Goal: Transaction & Acquisition: Purchase product/service

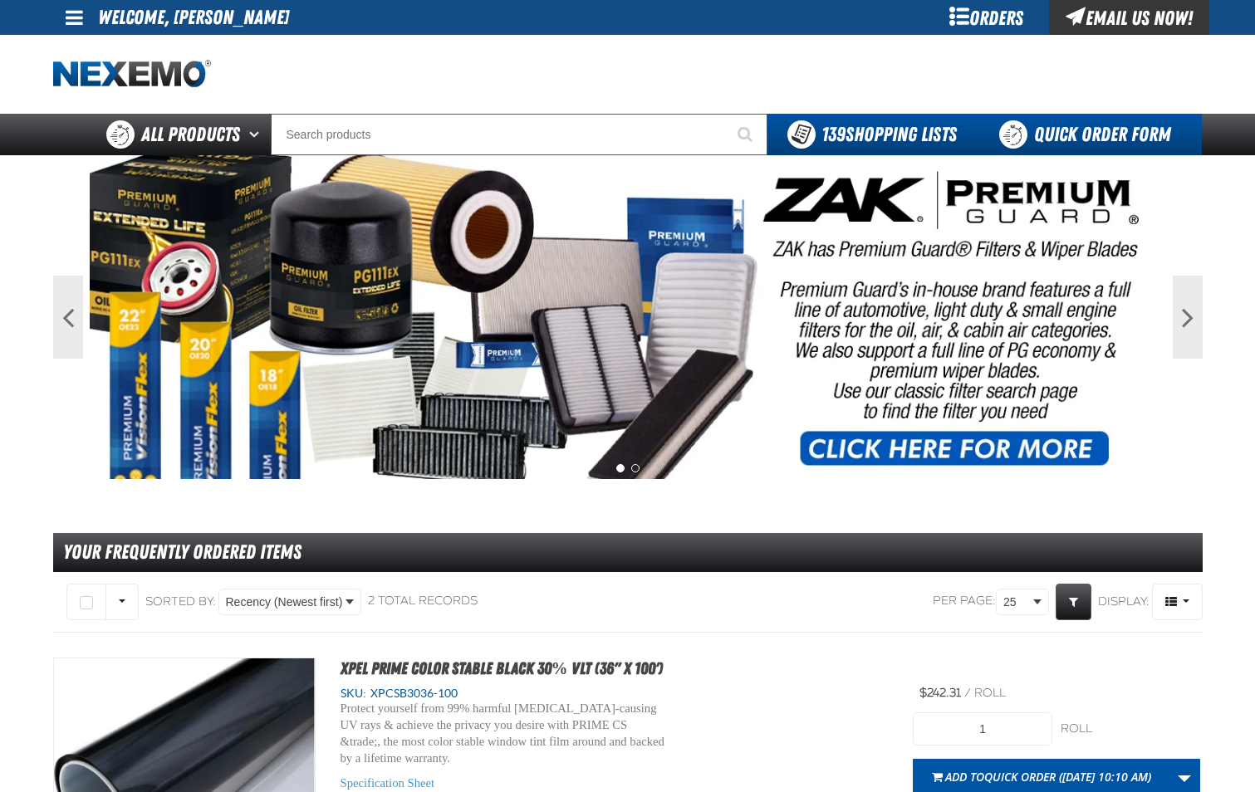
click at [1070, 136] on link "Quick Order Form" at bounding box center [1088, 135] width 225 height 42
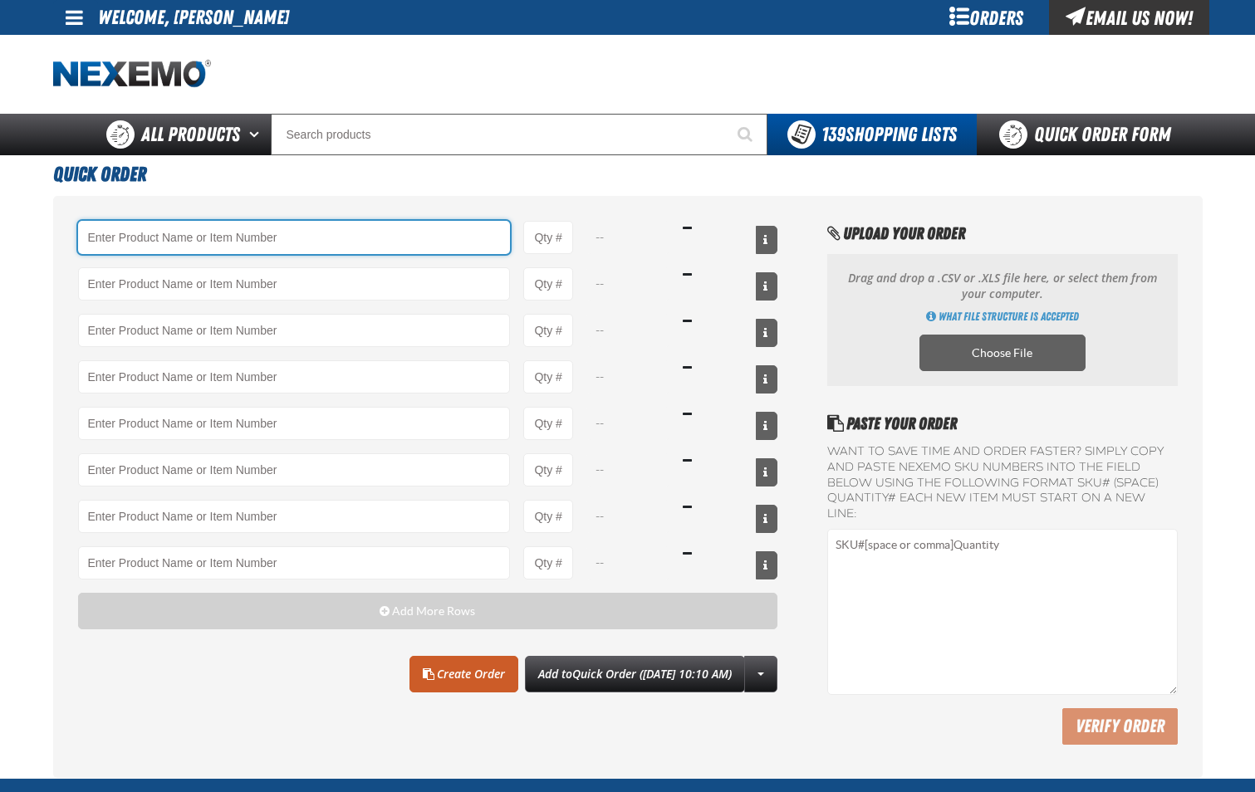
click at [167, 232] on input "Product" at bounding box center [294, 237] width 433 height 33
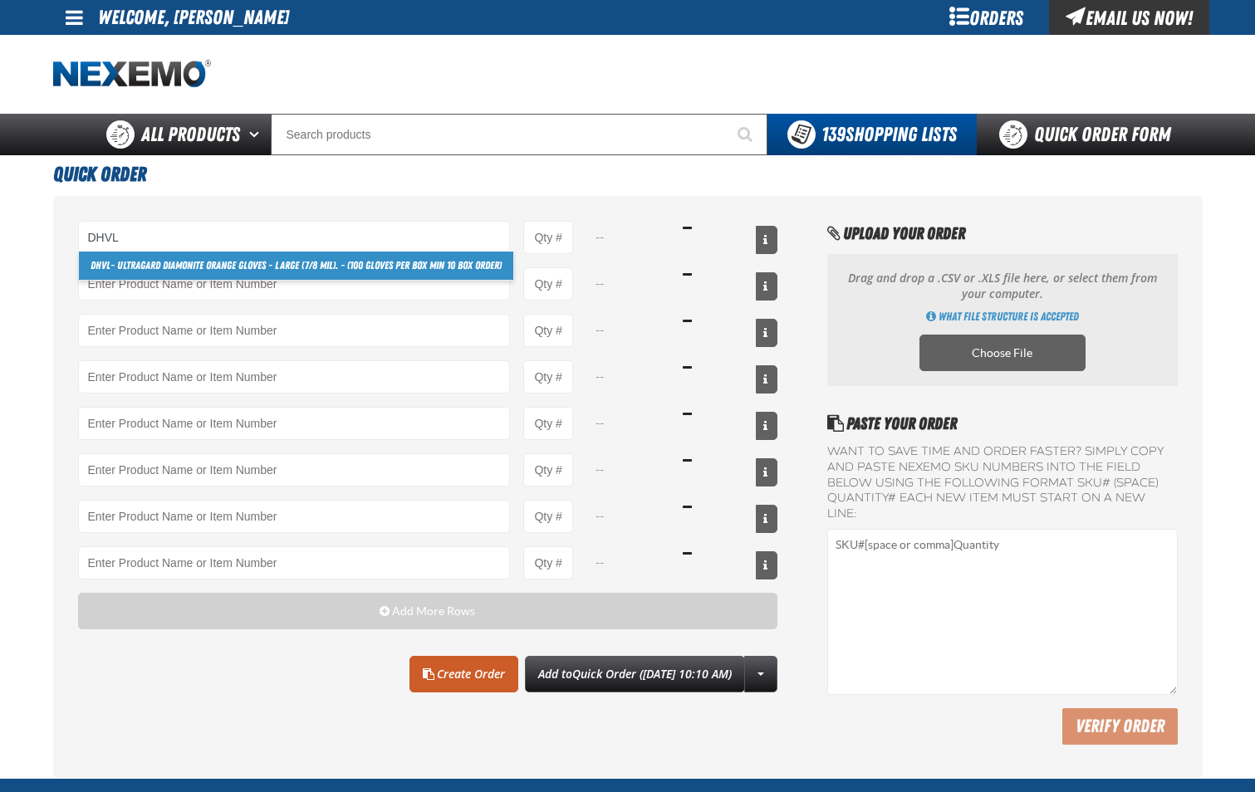
click at [181, 267] on link "DHVL - Ultragard Diamonite Orange Gloves - Large (7/8 mil). - (100 gloves per b…" at bounding box center [296, 266] width 434 height 28
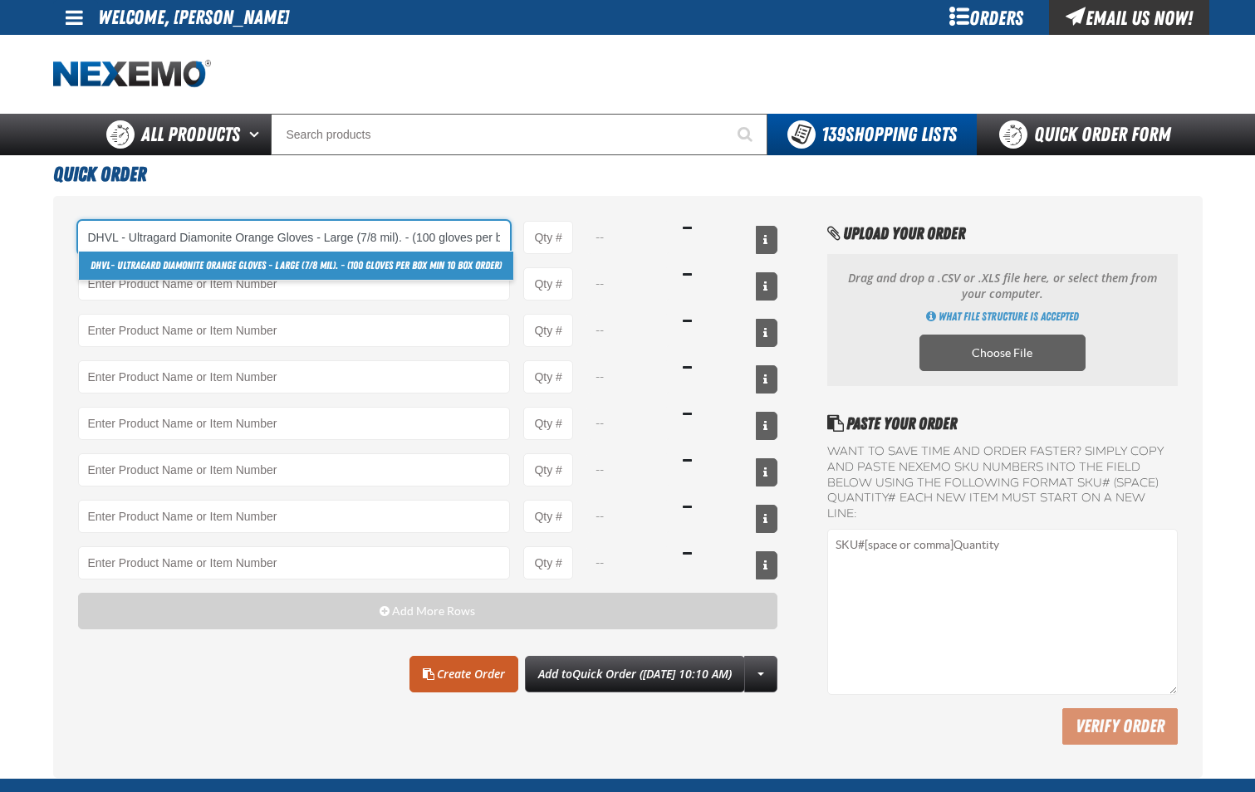
scroll to position [0, 111]
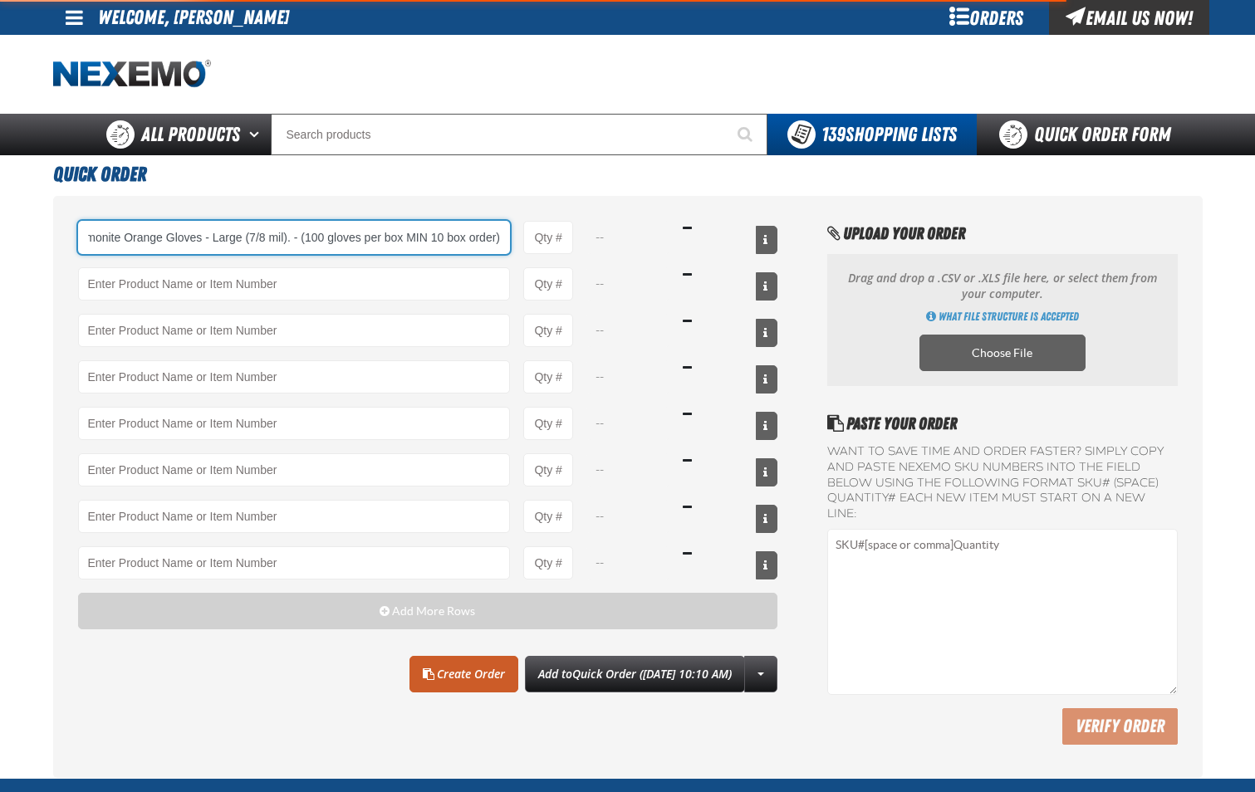
type input "DHVL - Ultragard Diamonite Orange Gloves - Large (7/8 mil). - (100 gloves per b…"
type input "1"
select select "box"
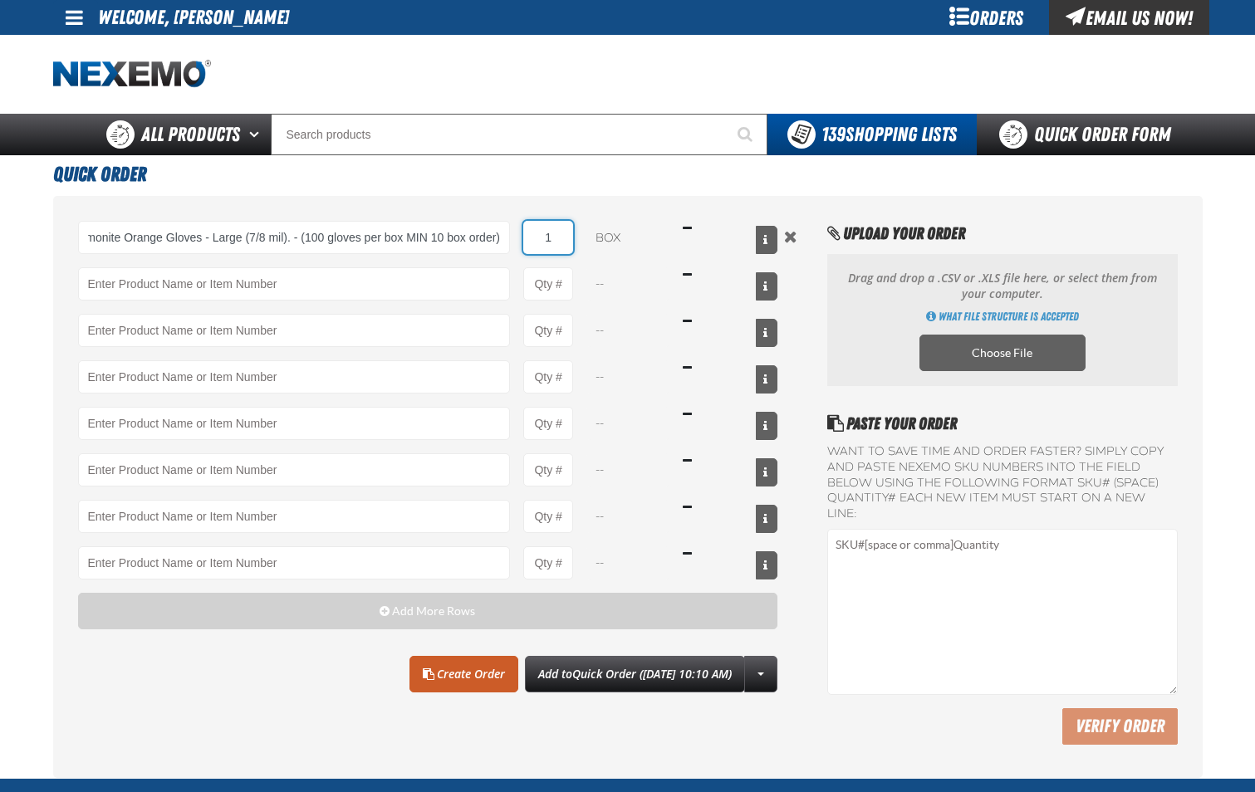
scroll to position [0, 0]
click at [560, 252] on input "1" at bounding box center [548, 237] width 50 height 33
type input "DHVL - Ultragard Diamonite Orange Gloves - Large (7/8 mil). - (100 gloves per b…"
type input "40"
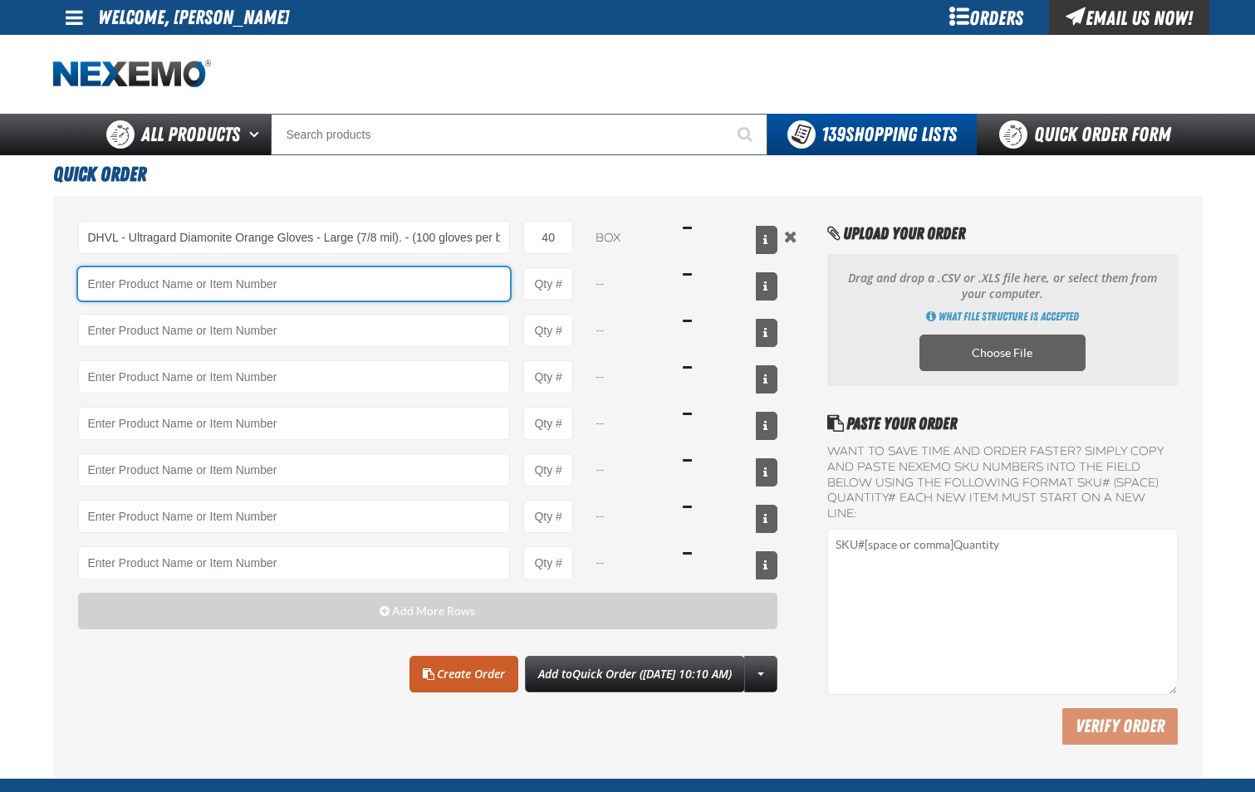
click at [406, 287] on input "Product" at bounding box center [294, 283] width 433 height 33
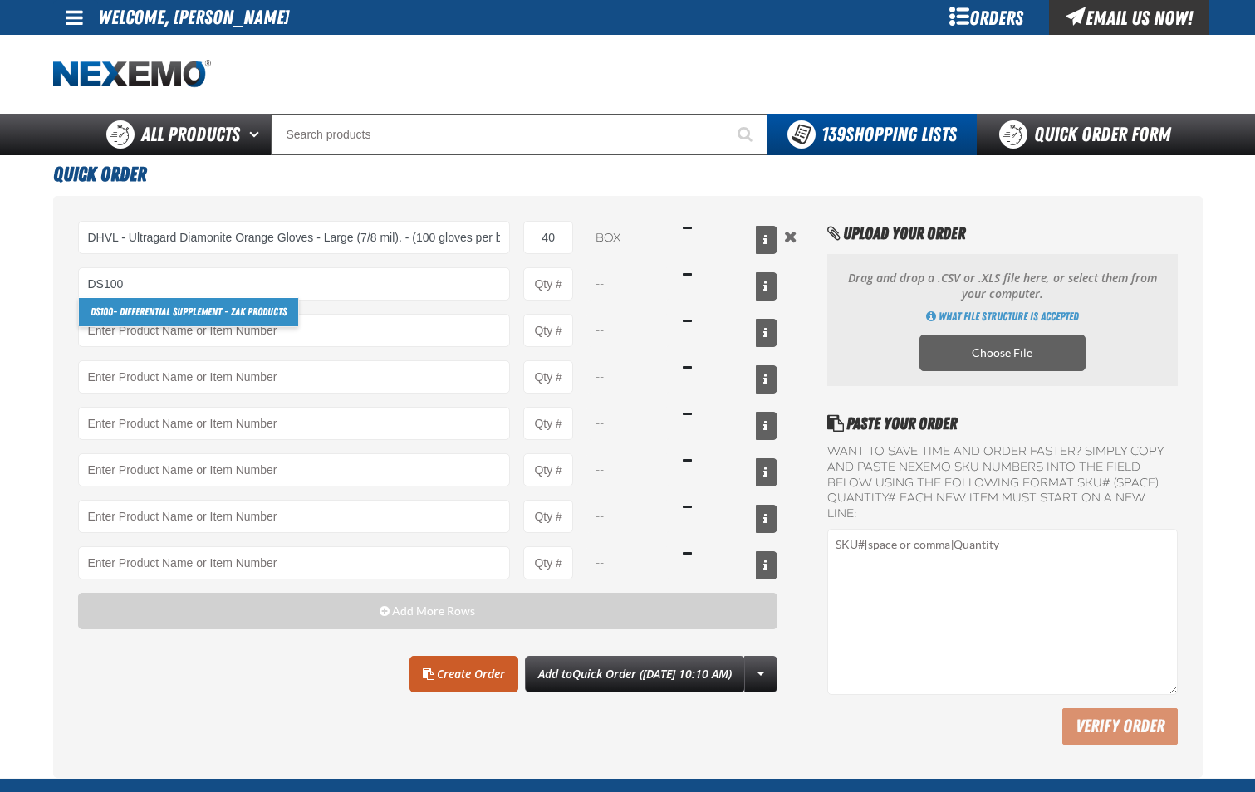
click at [273, 313] on link "DS100 - Differential Supplement - ZAK Products" at bounding box center [188, 312] width 219 height 28
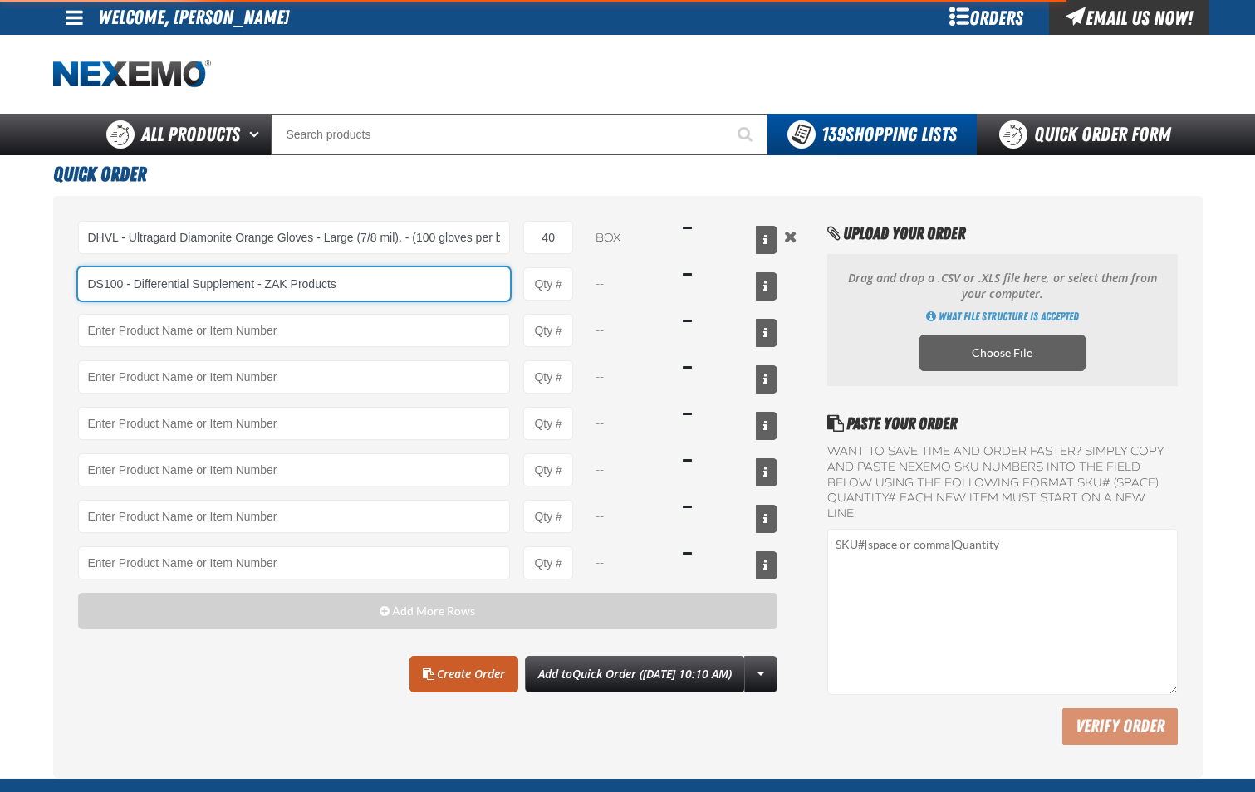
type input "DS100 - Differential Supplement - ZAK Products"
type input "1"
select select "bottle"
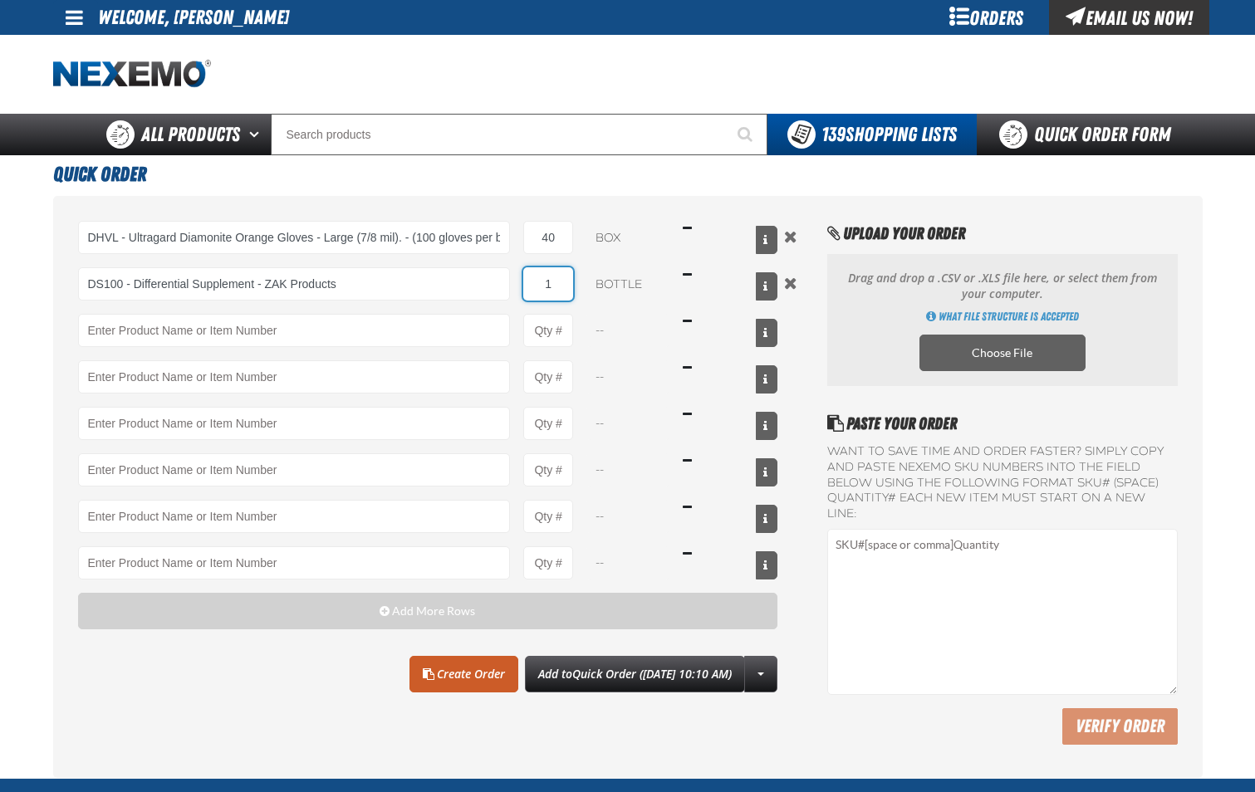
click at [553, 290] on input "1" at bounding box center [548, 283] width 50 height 33
type input "DS100 - Differential Supplement - ZAK Products"
type input "12"
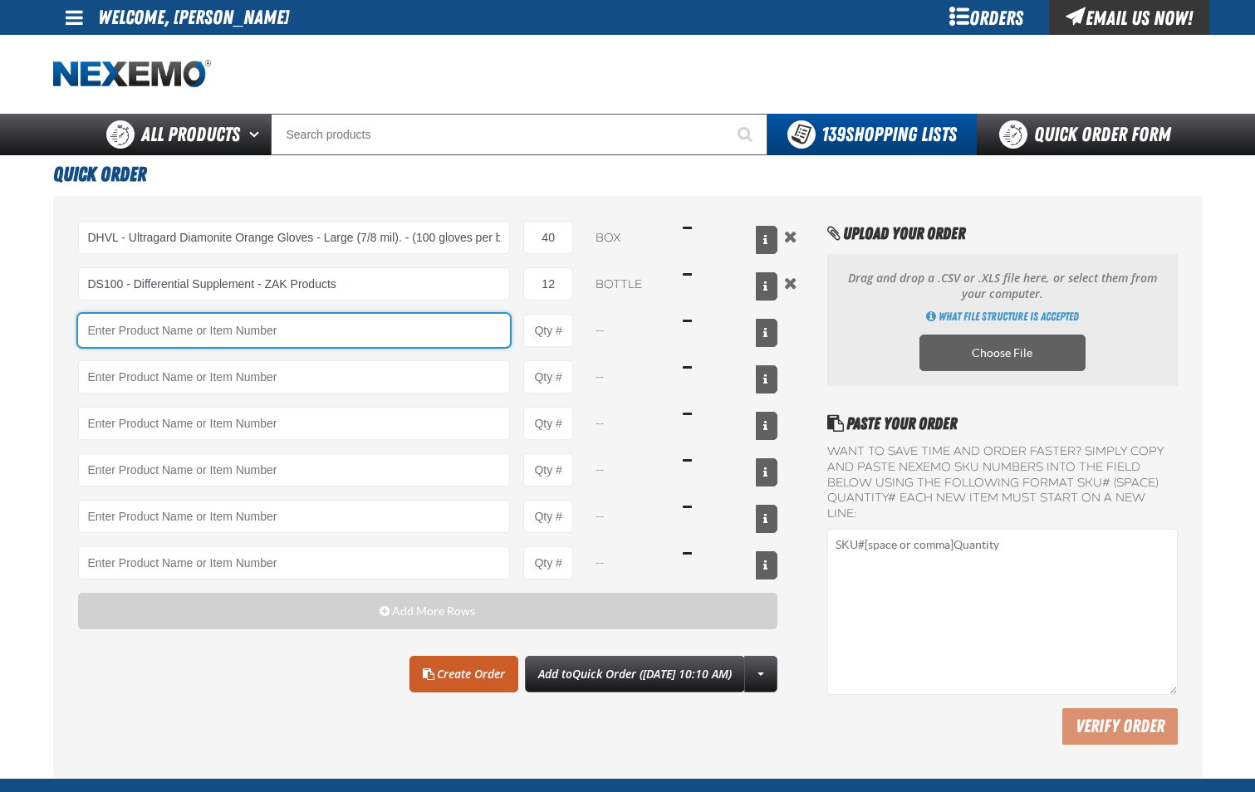
click at [467, 331] on input "Product" at bounding box center [294, 330] width 433 height 33
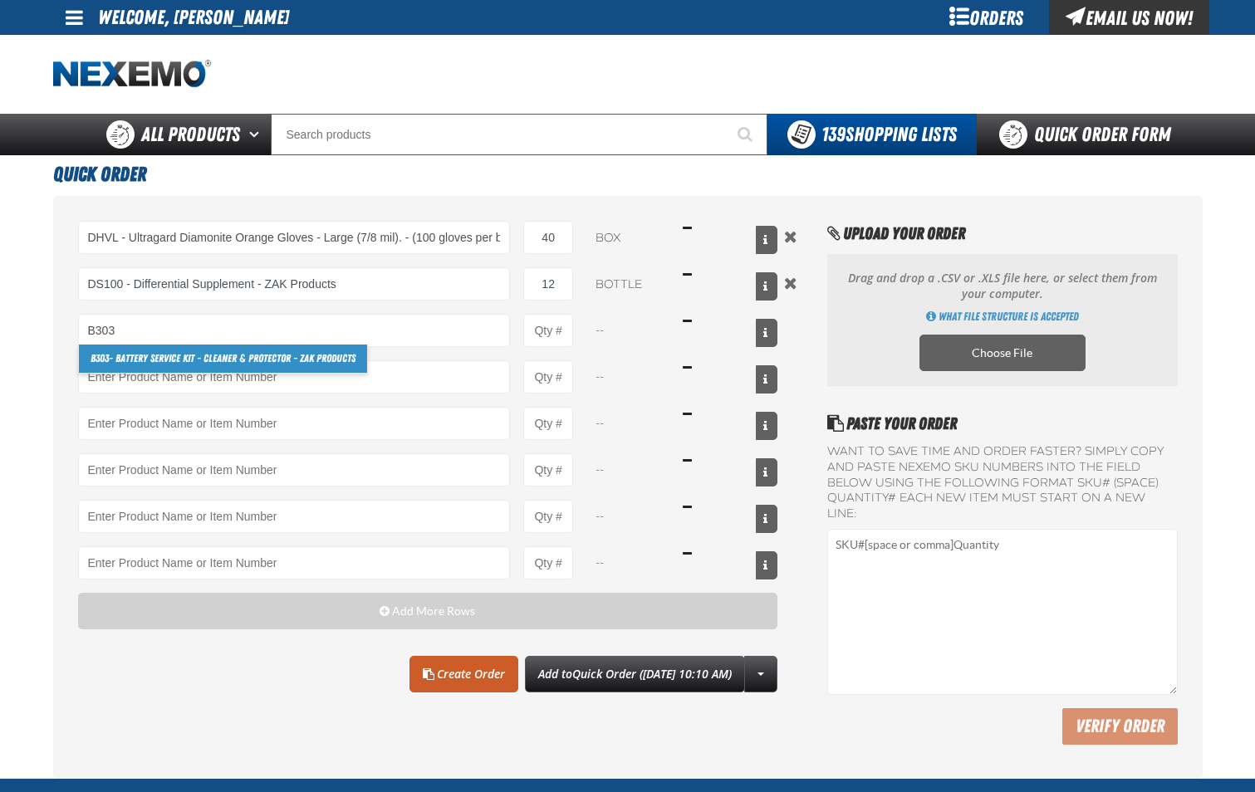
click at [333, 351] on link "B303 - Battery Service Kit - Cleaner & Protector - ZAK Products" at bounding box center [223, 359] width 288 height 28
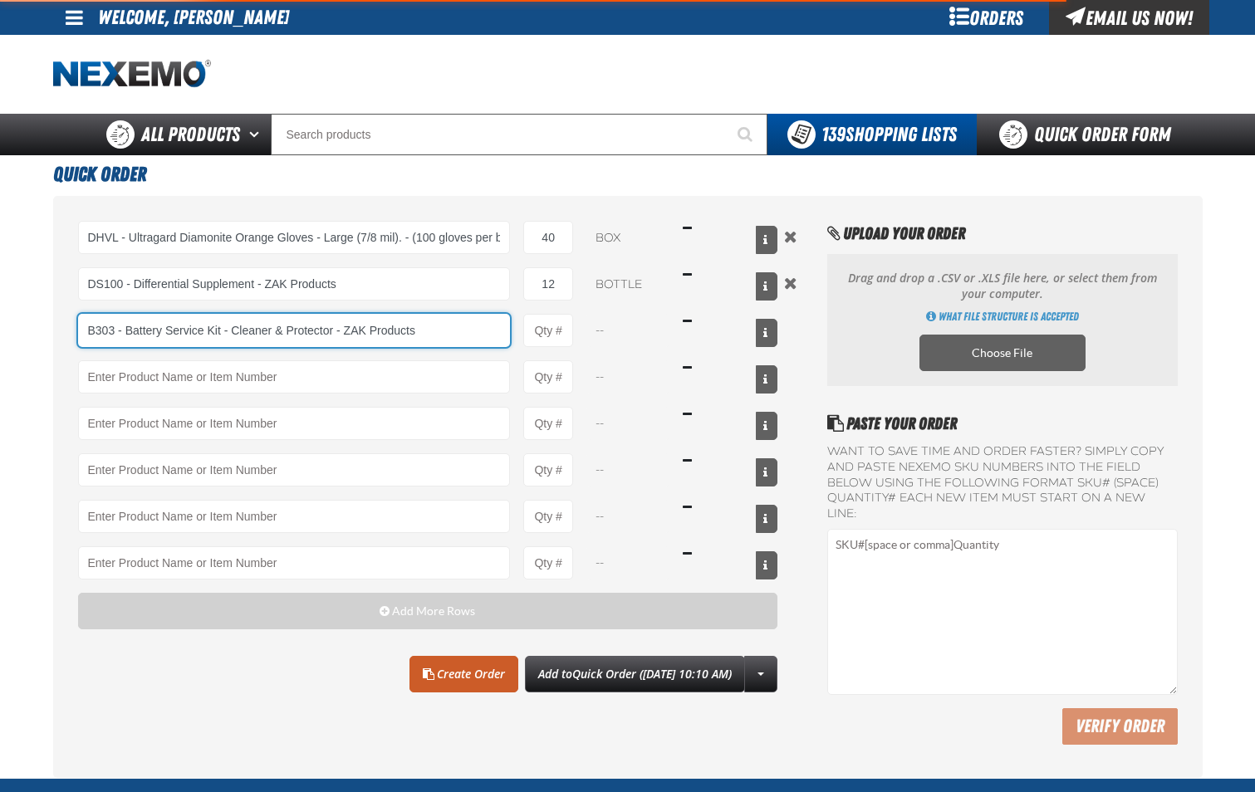
type input "B303 - Battery Service Kit - Cleaner &amp; Protector - ZAK Products"
type input "1"
select select "kit"
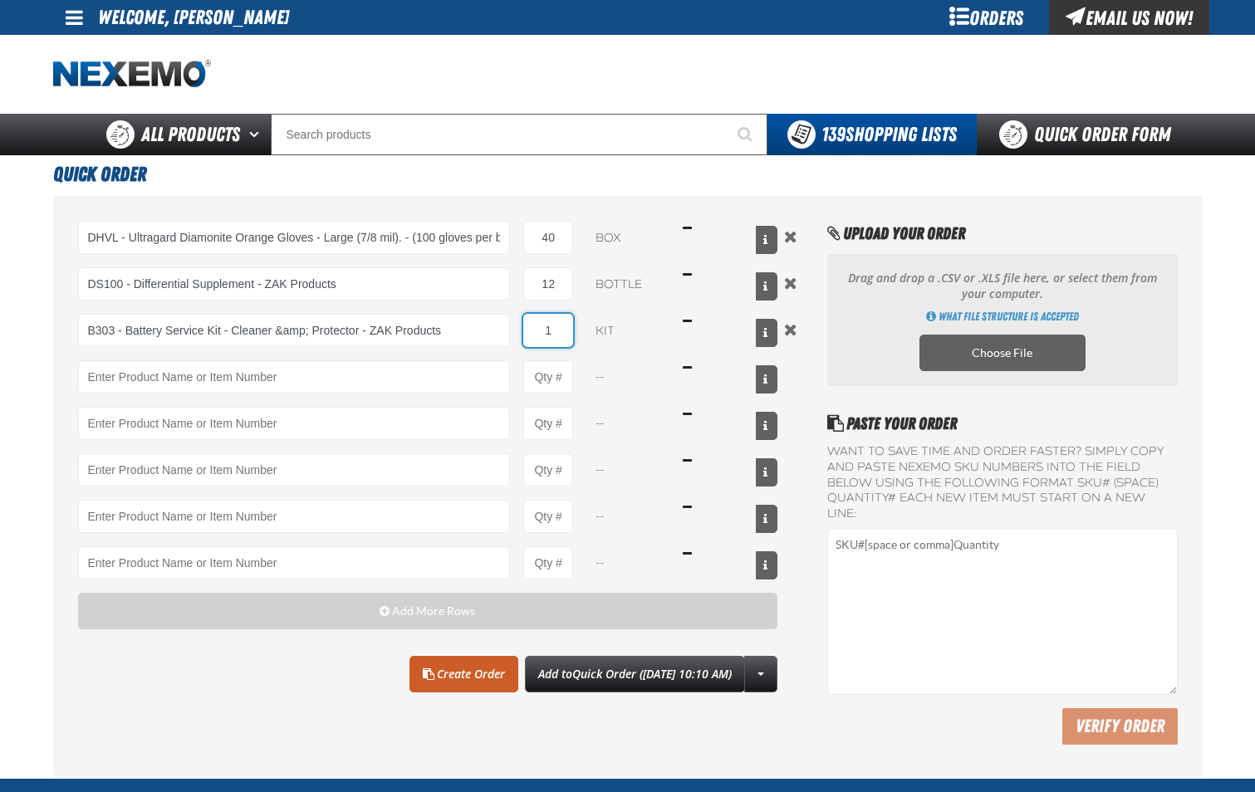
click at [558, 334] on input "1" at bounding box center [548, 330] width 50 height 33
type input "B303 - Battery Service Kit - Cleaner &amp; Protector - ZAK Products"
type input "24"
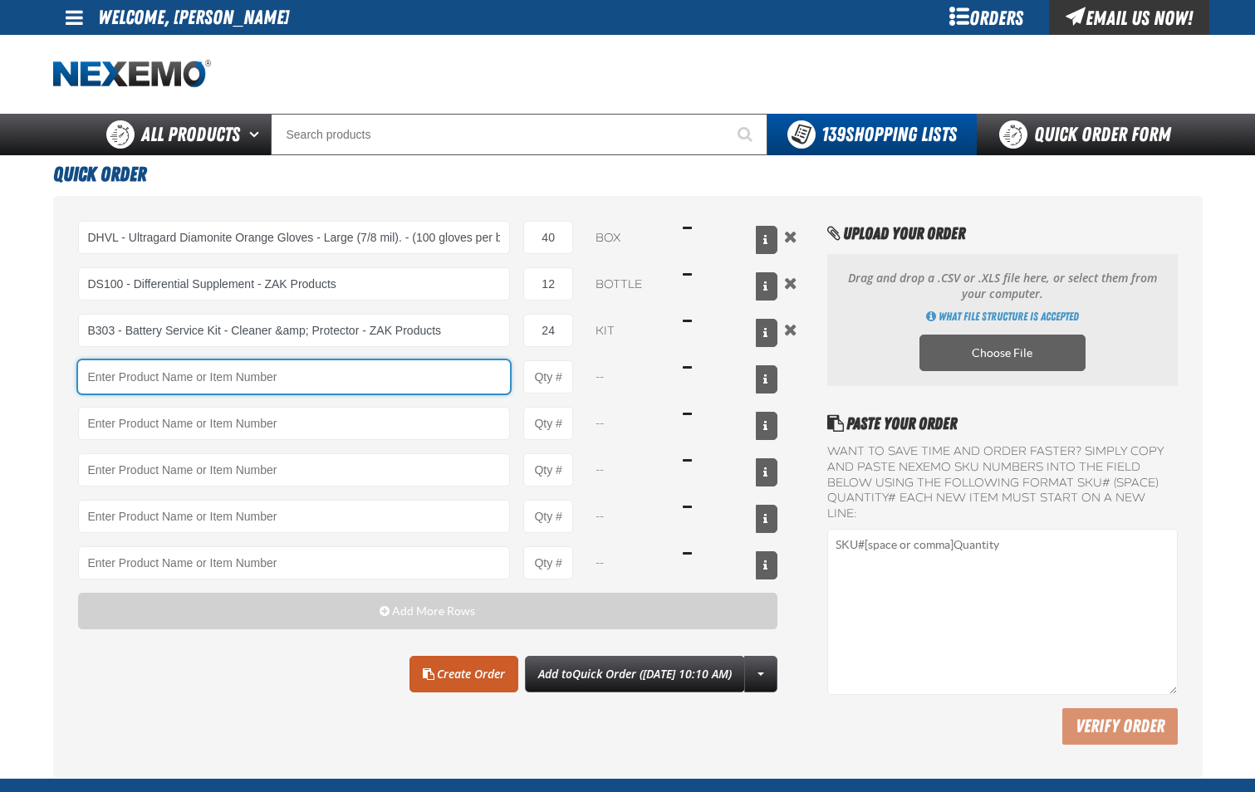
click at [449, 370] on input "Product" at bounding box center [294, 376] width 433 height 33
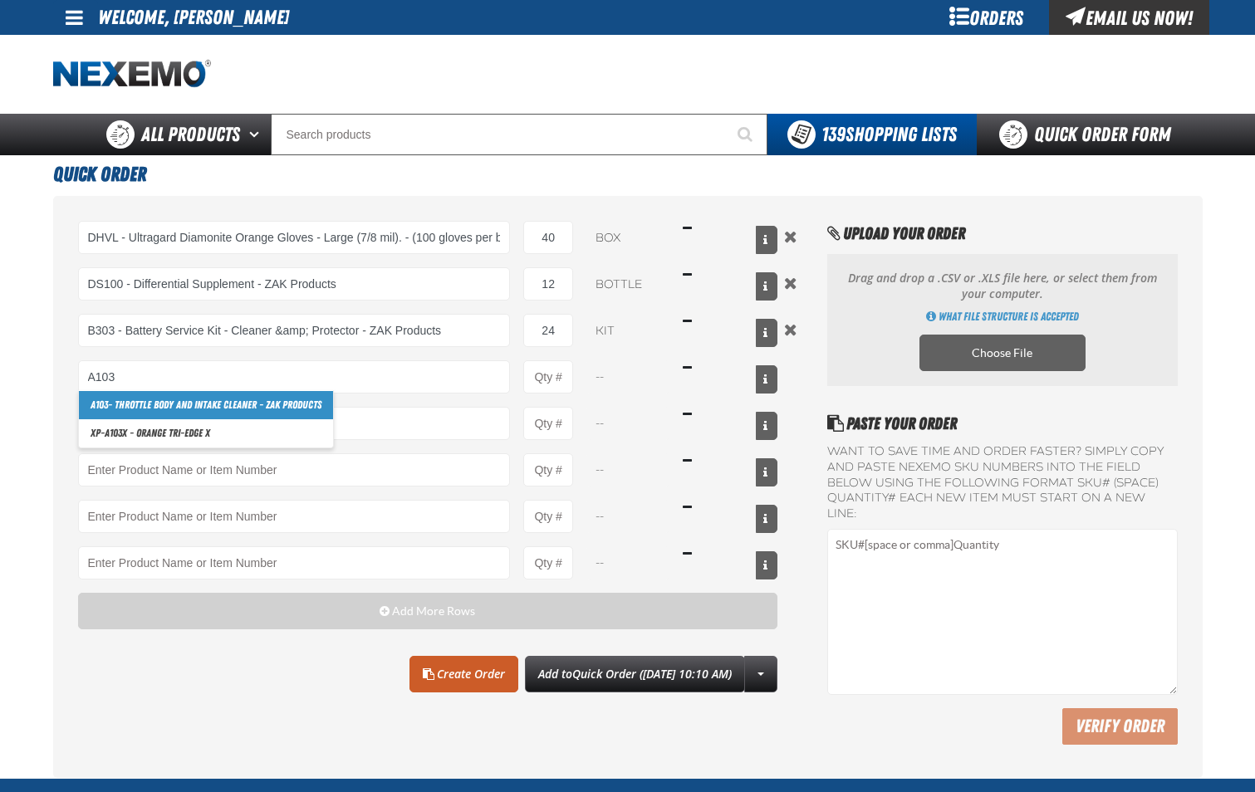
click at [309, 399] on link "A103 - Throttle Body and Intake Cleaner - ZAK Products" at bounding box center [206, 405] width 254 height 28
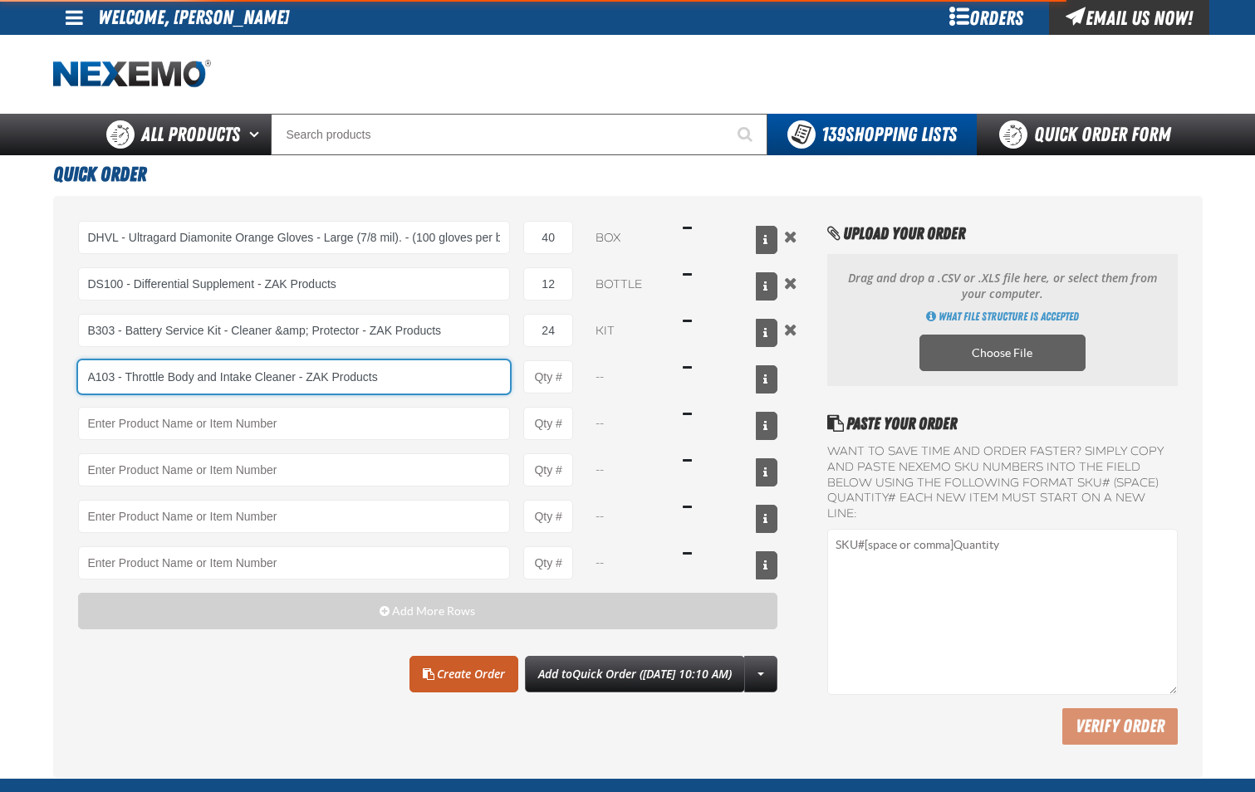
type input "A103 - Throttle Body and Intake Cleaner - ZAK Products"
type input "1"
select select "can"
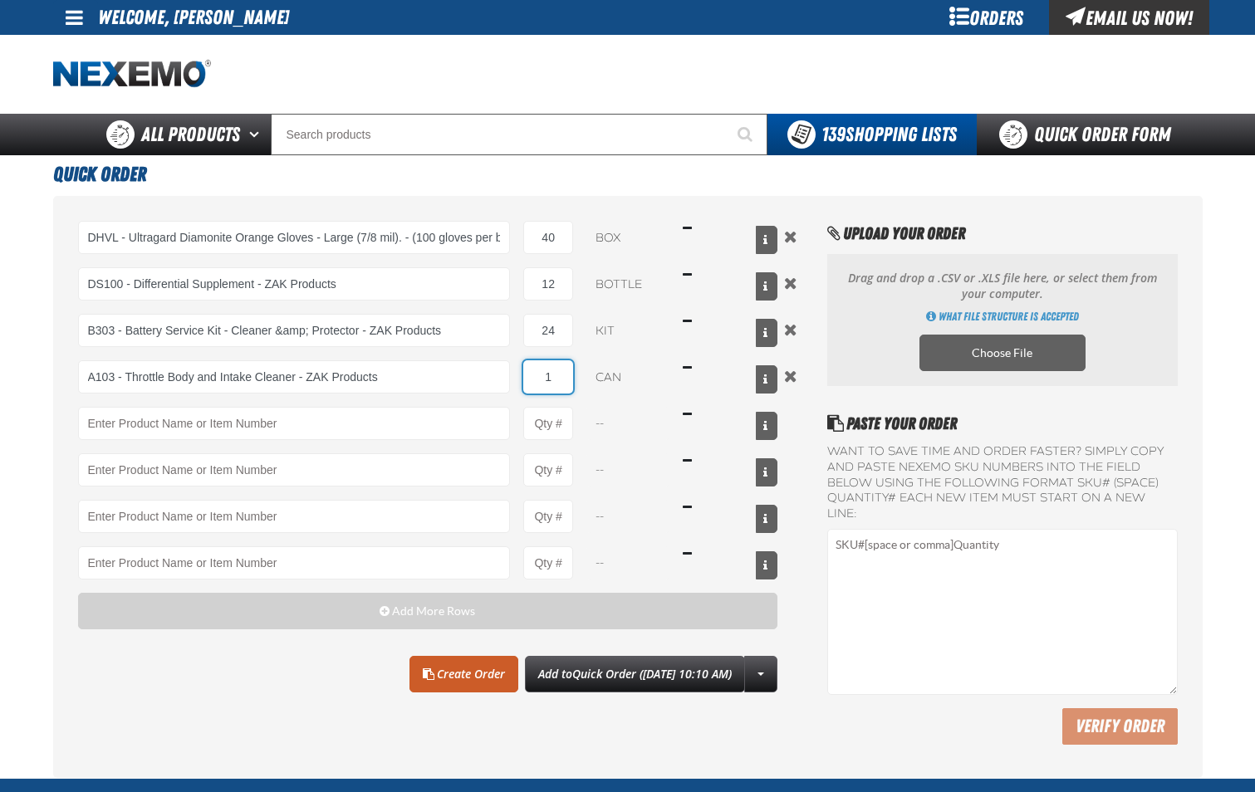
click at [565, 388] on input "1" at bounding box center [548, 376] width 50 height 33
type input "A103 - Throttle Body and Intake Cleaner - ZAK Products"
type input "12"
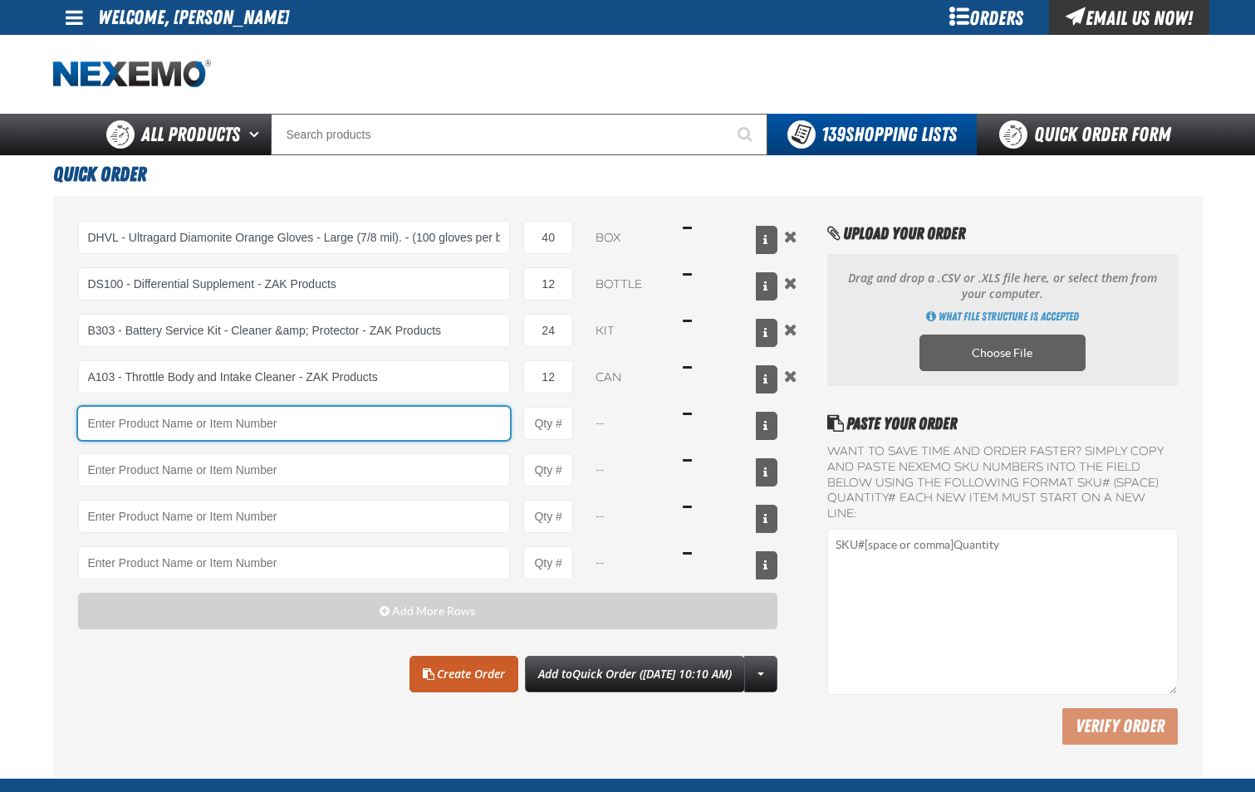
click at [440, 436] on input "Product" at bounding box center [294, 423] width 433 height 33
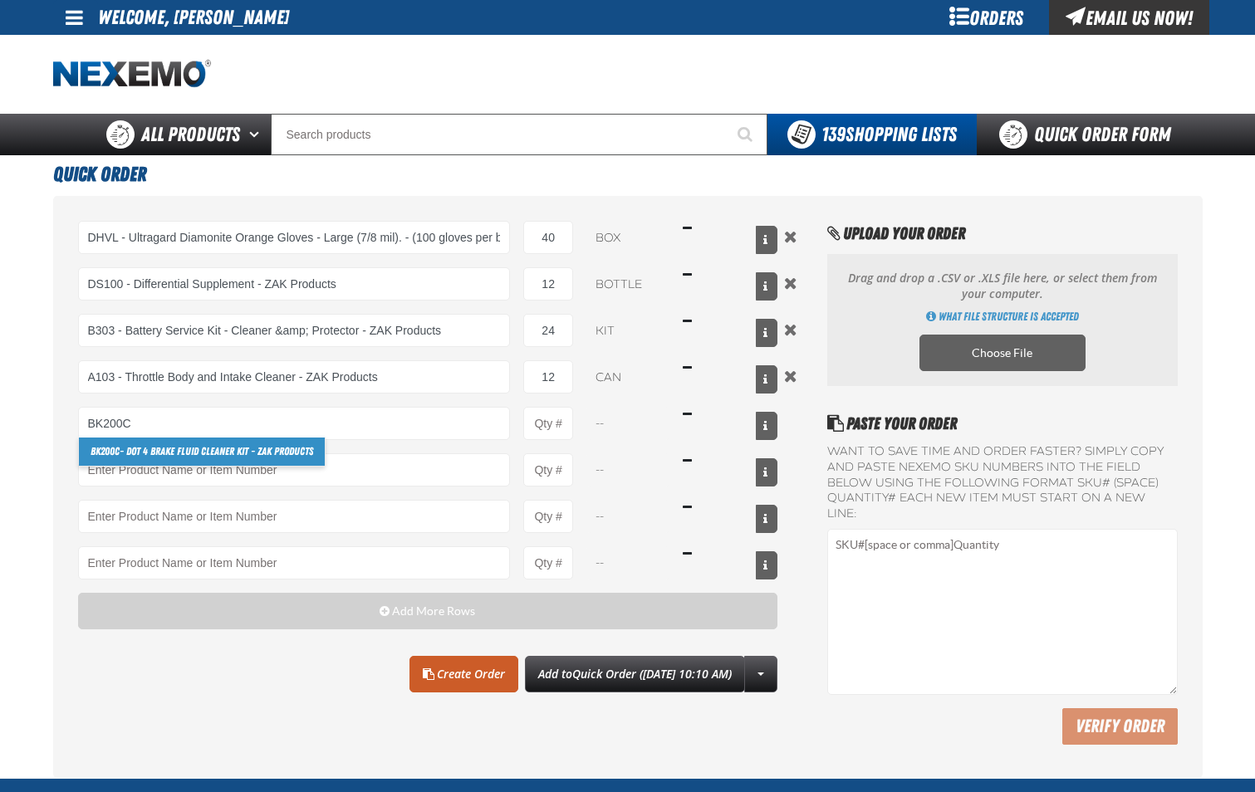
click at [281, 452] on link "BK200C - DOT 4 Brake Fluid Cleaner Kit - ZAK Products" at bounding box center [202, 452] width 246 height 28
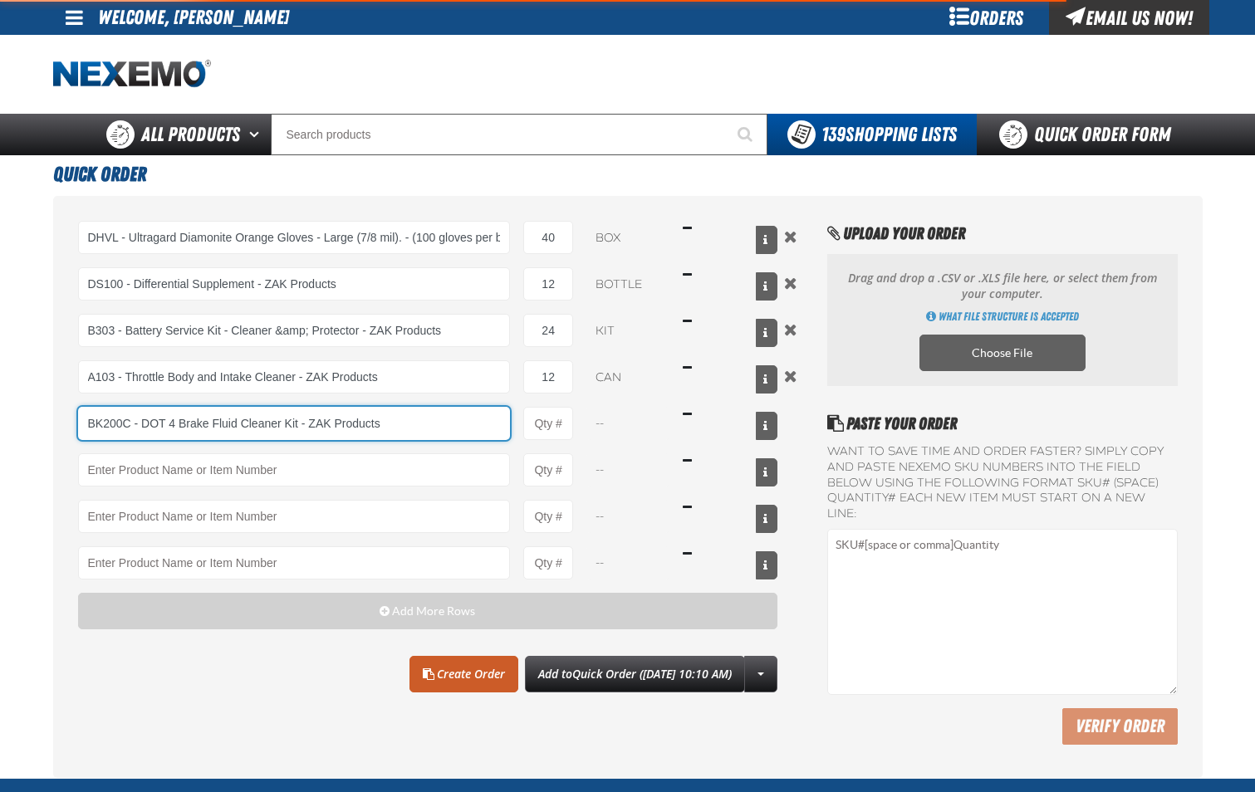
type input "BK200C - DOT 4 Brake Fluid Cleaner Kit - ZAK Products"
type input "1"
select select "kit"
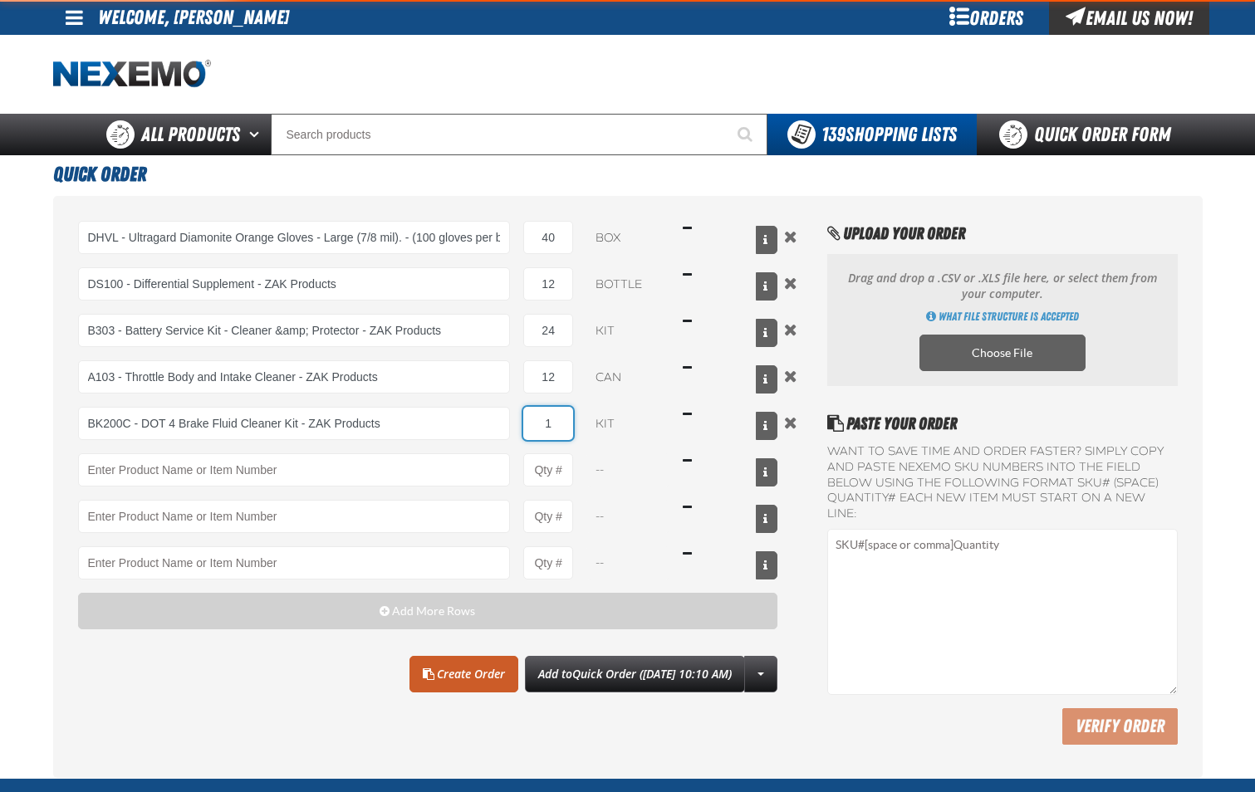
click at [560, 432] on input "1" at bounding box center [548, 423] width 50 height 33
type input "BK200C - DOT 4 Brake Fluid Cleaner Kit - ZAK Products"
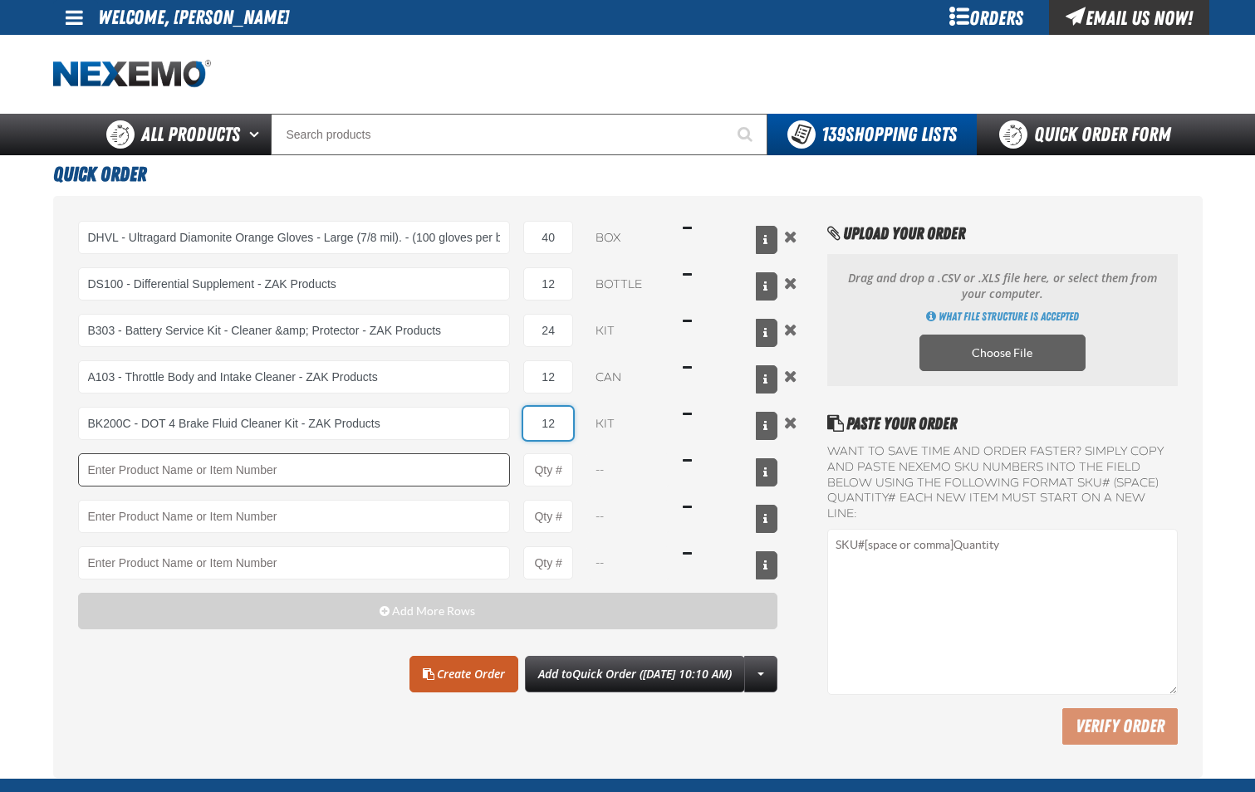
type input "12"
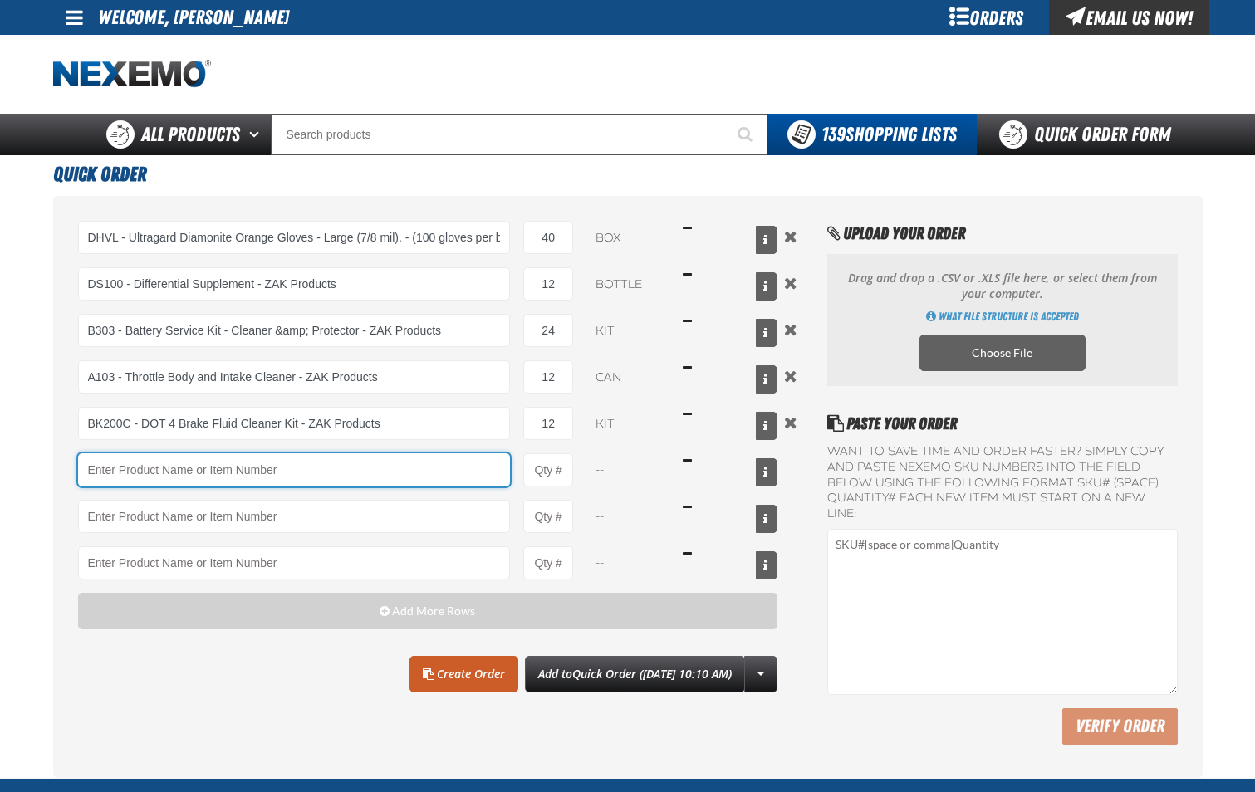
click at [438, 477] on input "Product" at bounding box center [294, 469] width 433 height 33
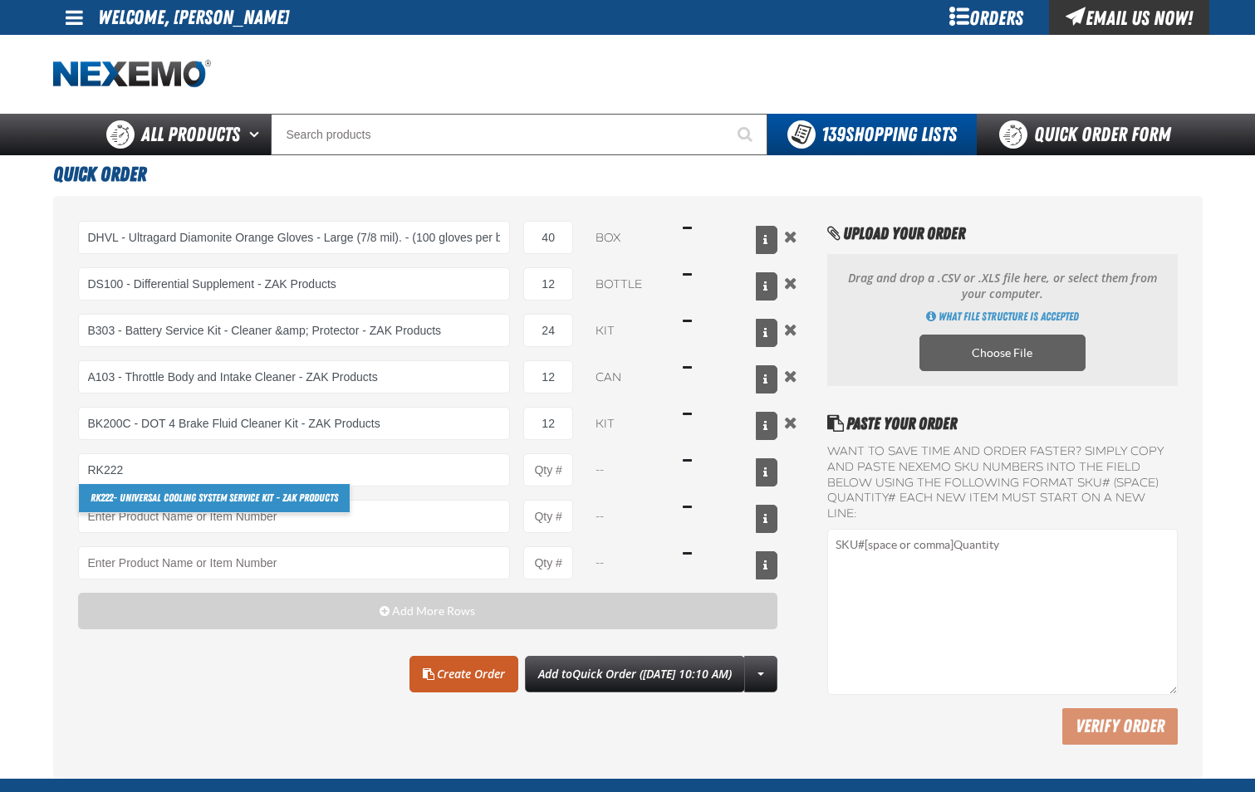
click at [334, 502] on link "RK222 - Universal Cooling System Service Kit - ZAK Products" at bounding box center [214, 498] width 271 height 28
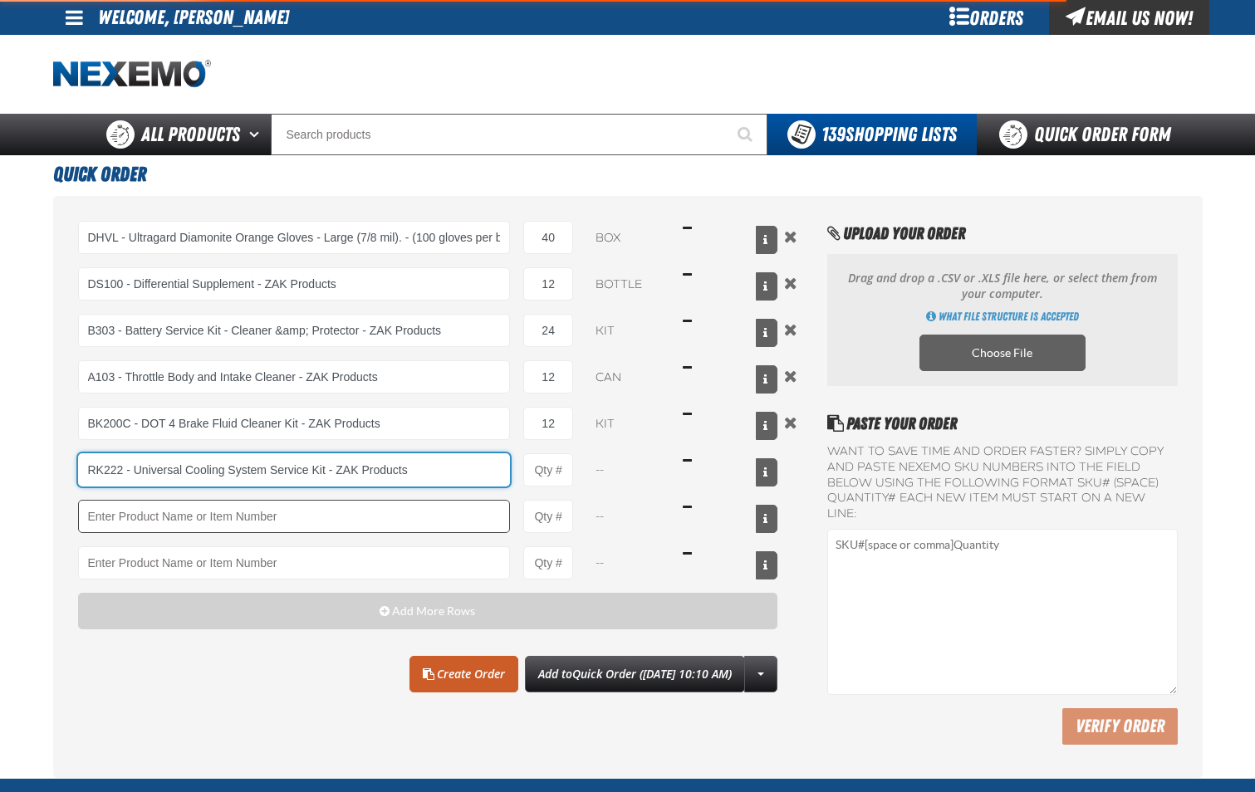
type input "RK222 - Universal Cooling System Service Kit - ZAK Products"
type input "1"
select select "kit"
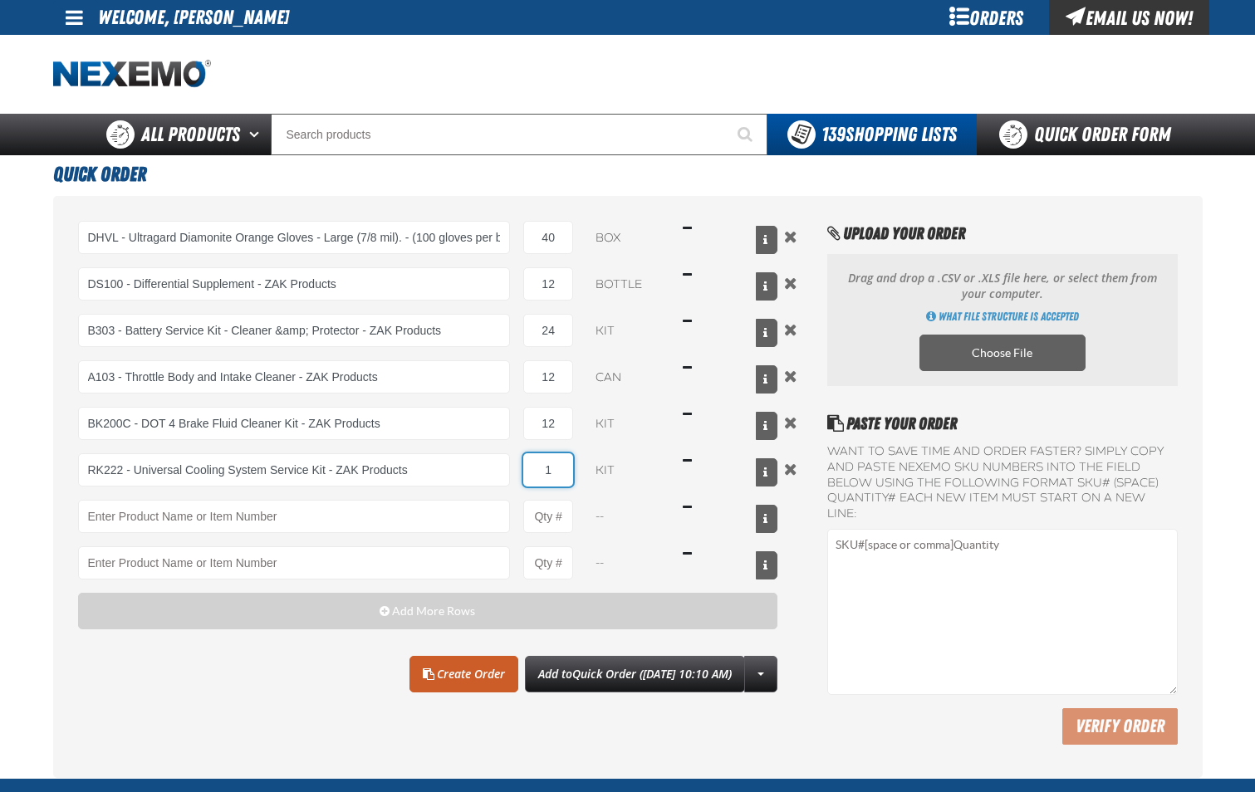
click at [550, 477] on input "1" at bounding box center [548, 469] width 50 height 33
type input "RK222 - Universal Cooling System Service Kit - ZAK Products"
type input "12"
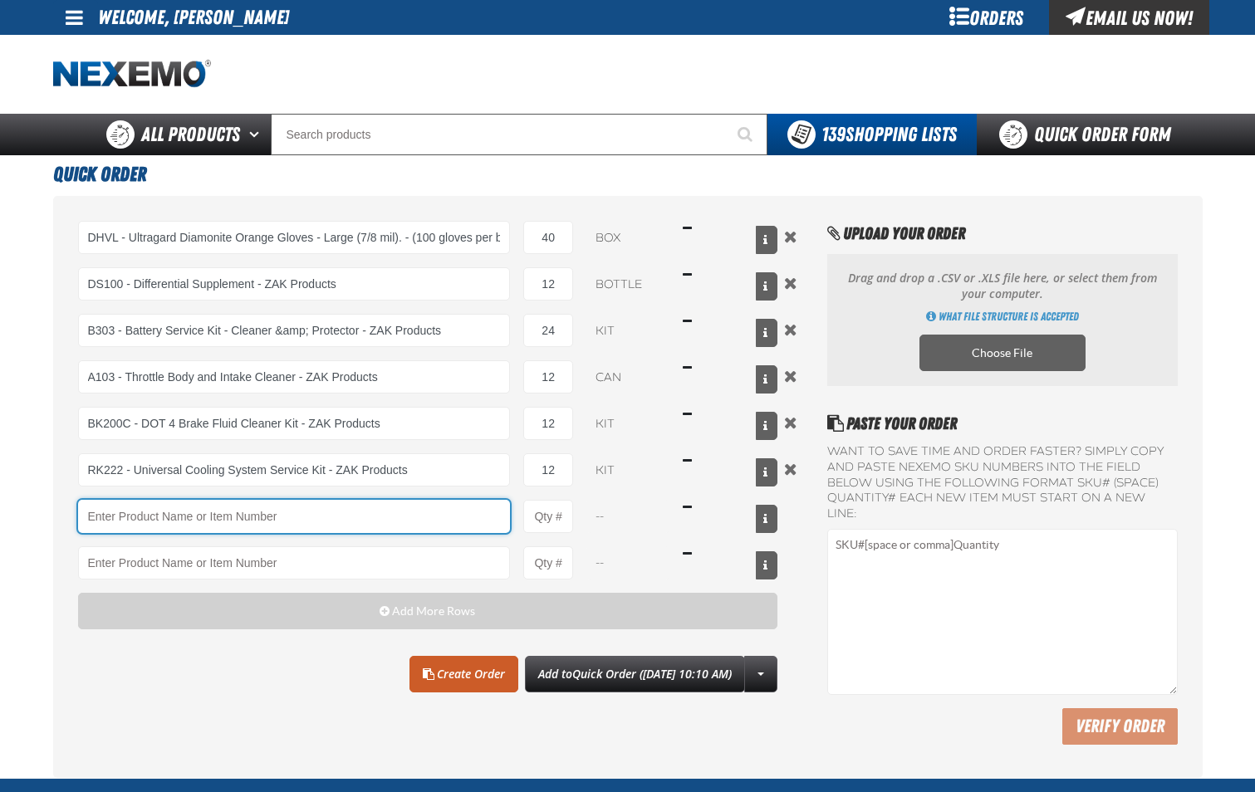
click at [475, 524] on input "Product" at bounding box center [294, 516] width 433 height 33
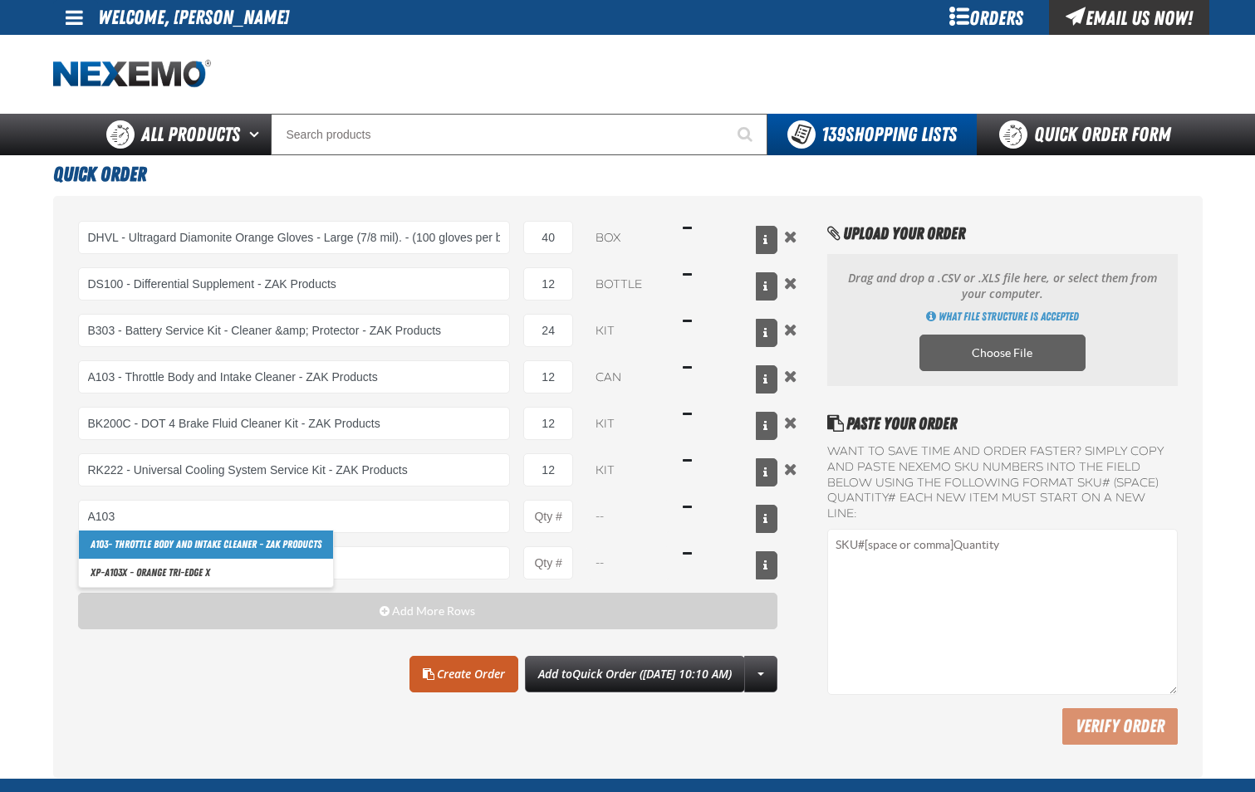
click at [307, 542] on link "A103 - Throttle Body and Intake Cleaner - ZAK Products" at bounding box center [206, 545] width 254 height 28
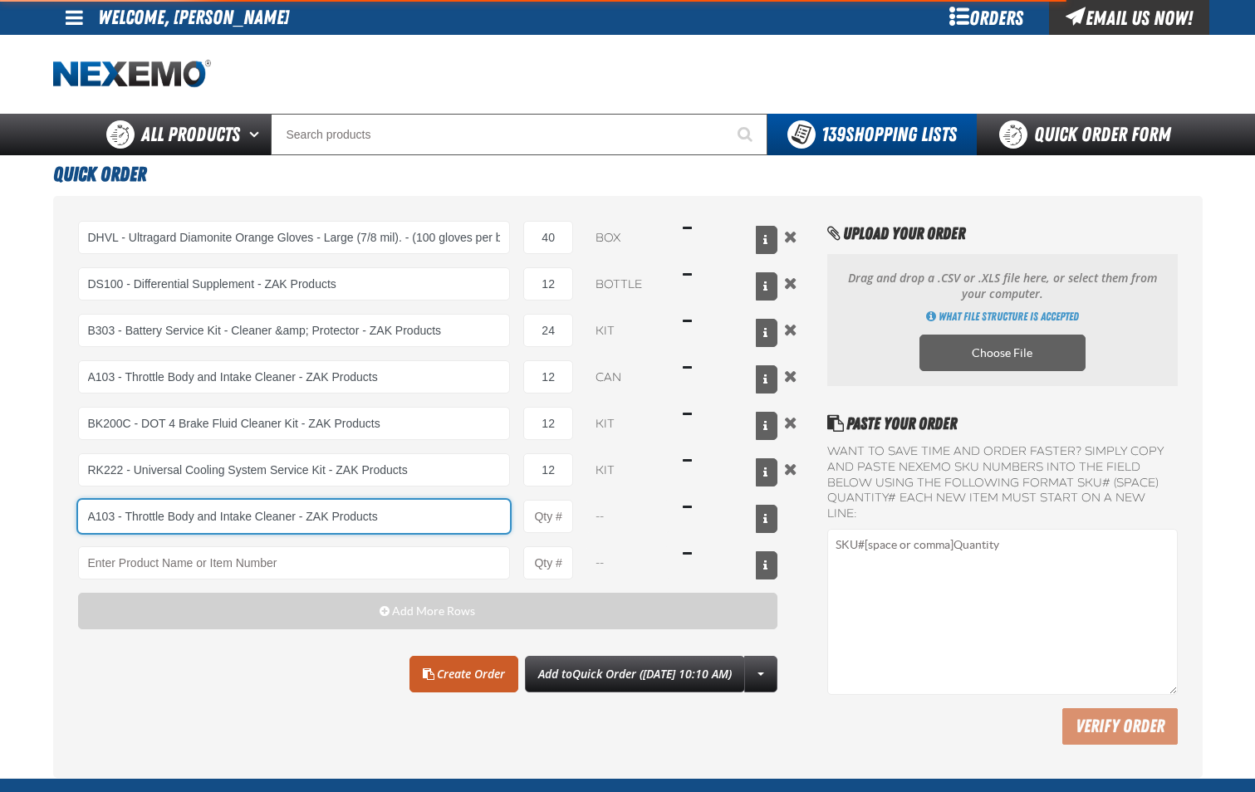
type input "A103 - Throttle Body and Intake Cleaner - ZAK Products"
type input "1"
select select "can"
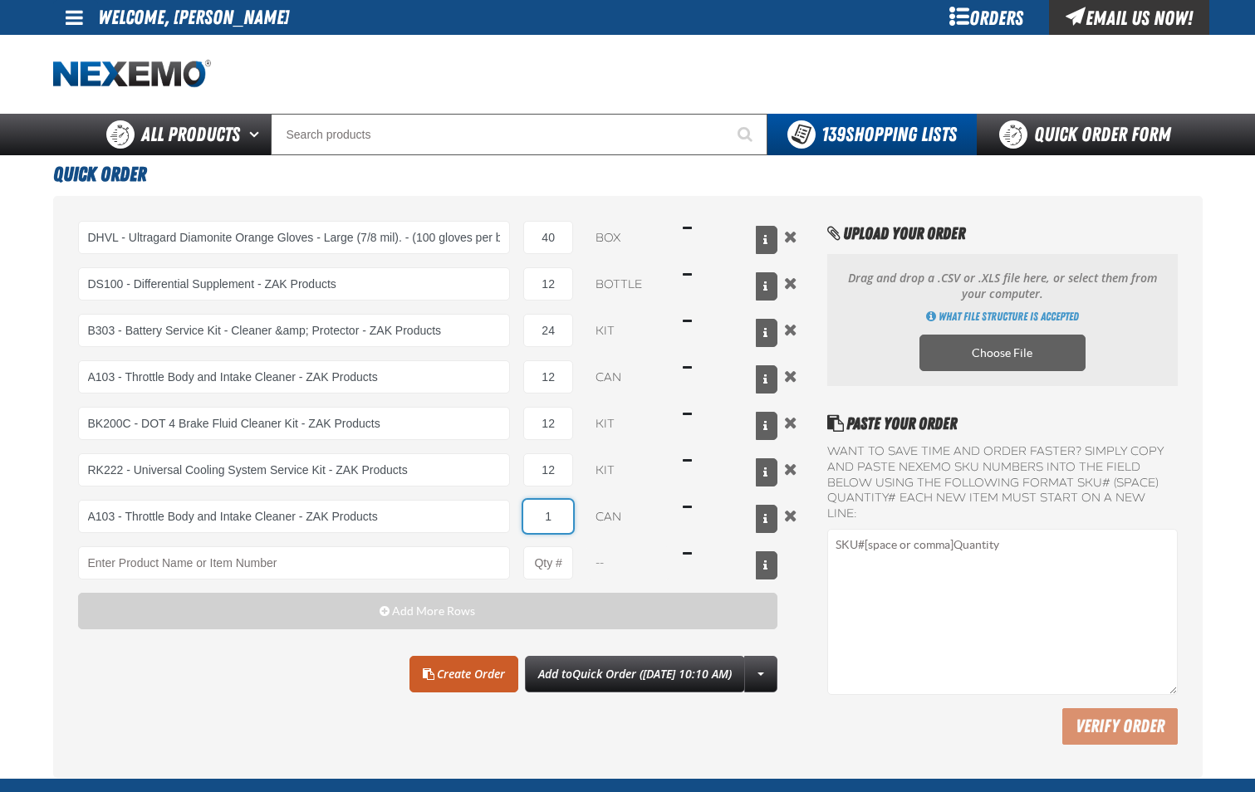
click at [558, 526] on input "1" at bounding box center [548, 516] width 50 height 33
type input "A103 - Throttle Body and Intake Cleaner - ZAK Products"
type input "12"
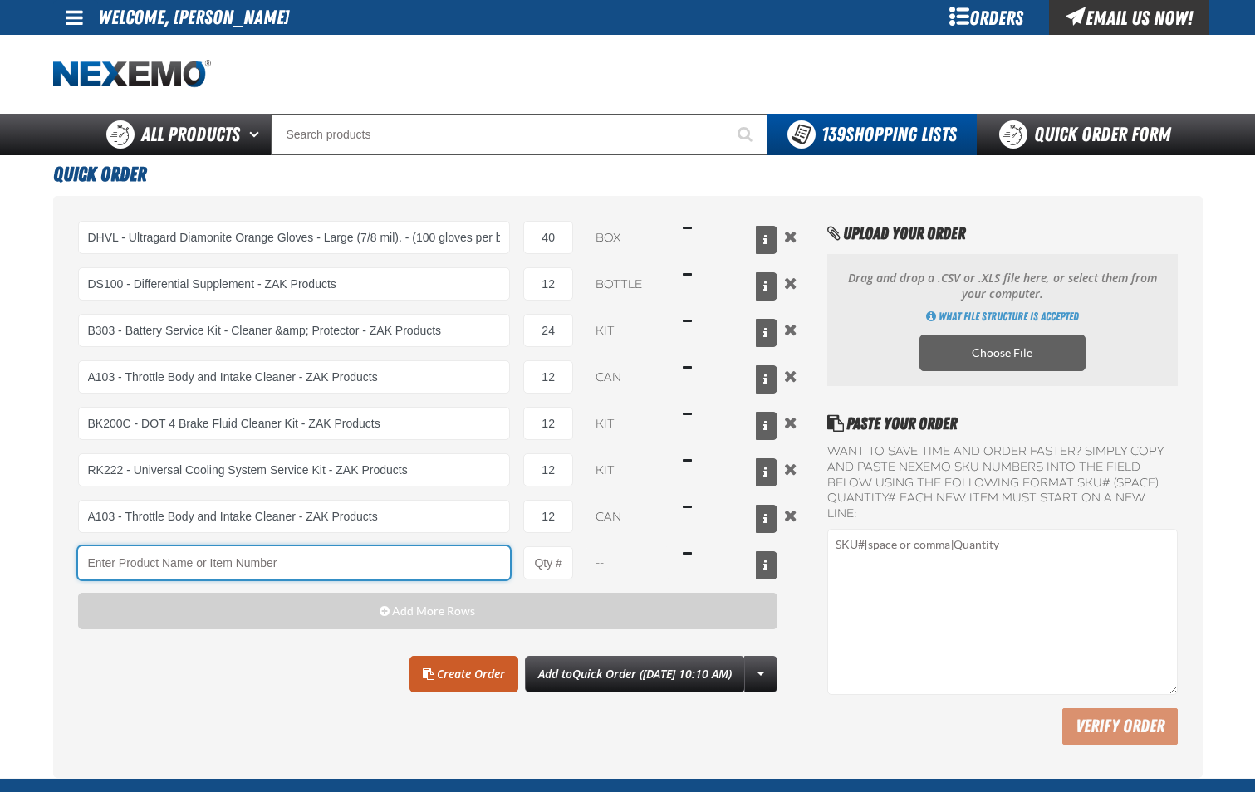
click at [418, 575] on input "Product" at bounding box center [294, 562] width 433 height 33
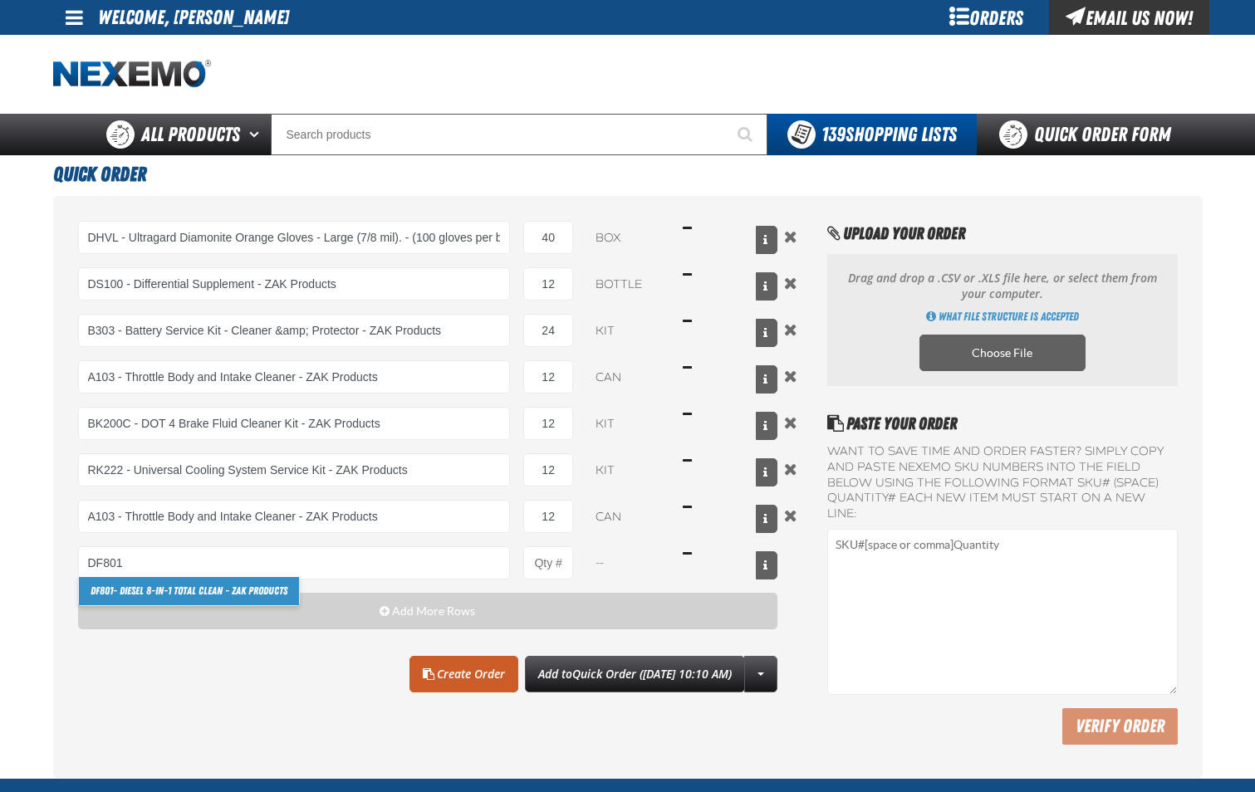
click at [228, 589] on link "DF801 - DIESEL 8-in-1 TOTAL CLEAN - ZAK Products" at bounding box center [189, 591] width 220 height 28
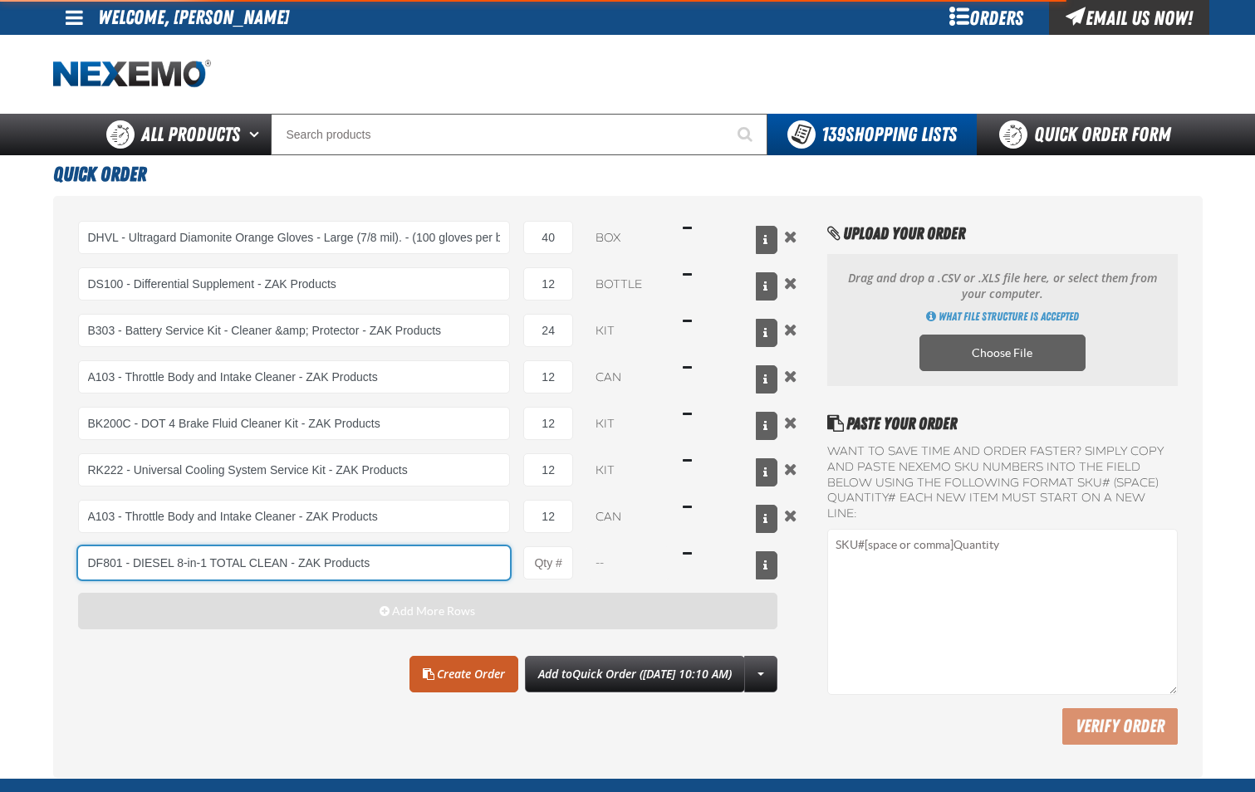
type input "DF801 - DIESEL 8-in-1 TOTAL CLEAN - ZAK Products"
type input "1"
select select "bottle"
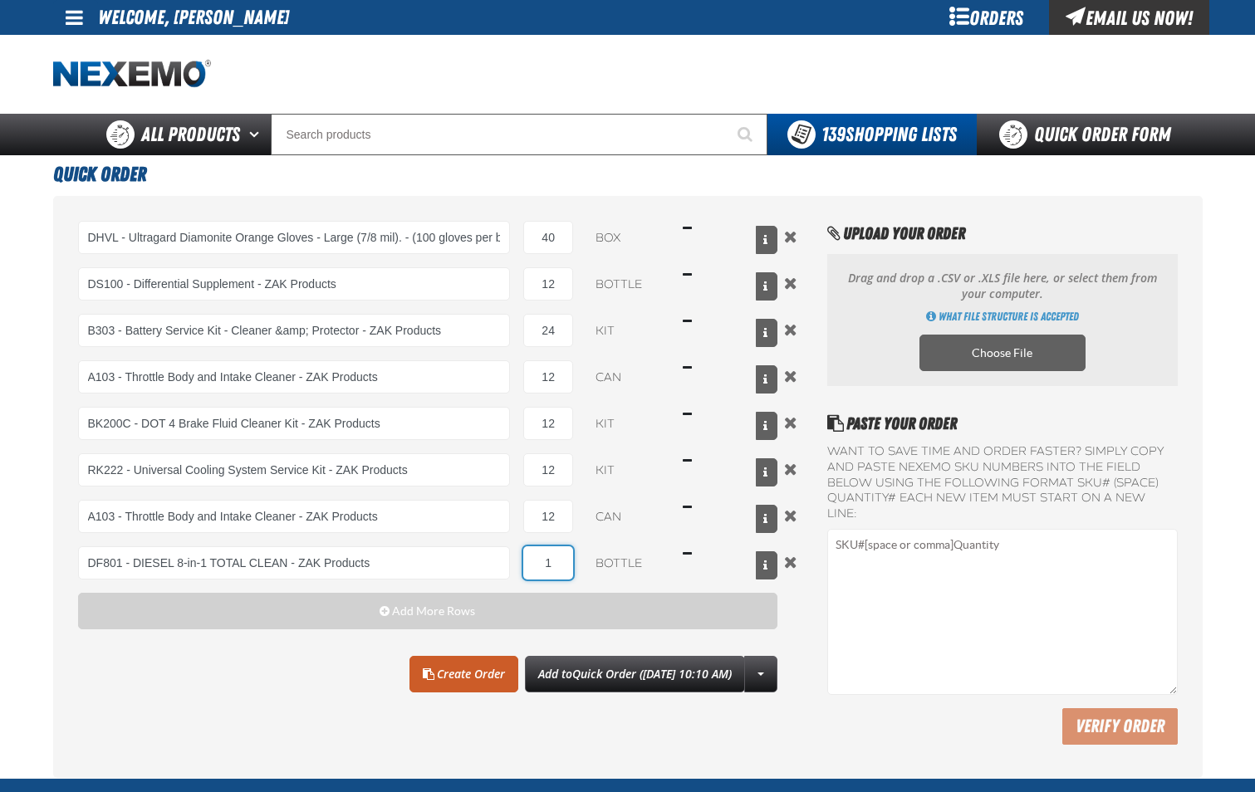
click at [557, 570] on input "1" at bounding box center [548, 562] width 50 height 33
type input "DF801 - DIESEL 8-in-1 TOTAL CLEAN - ZAK Products"
type input "6"
click at [270, 688] on div "Clear All Create Order Add to Quick Order ([DATE] 10:10 AM) Create New Shopping…" at bounding box center [428, 674] width 700 height 37
click at [788, 518] on button "Remove the current row" at bounding box center [790, 515] width 20 height 18
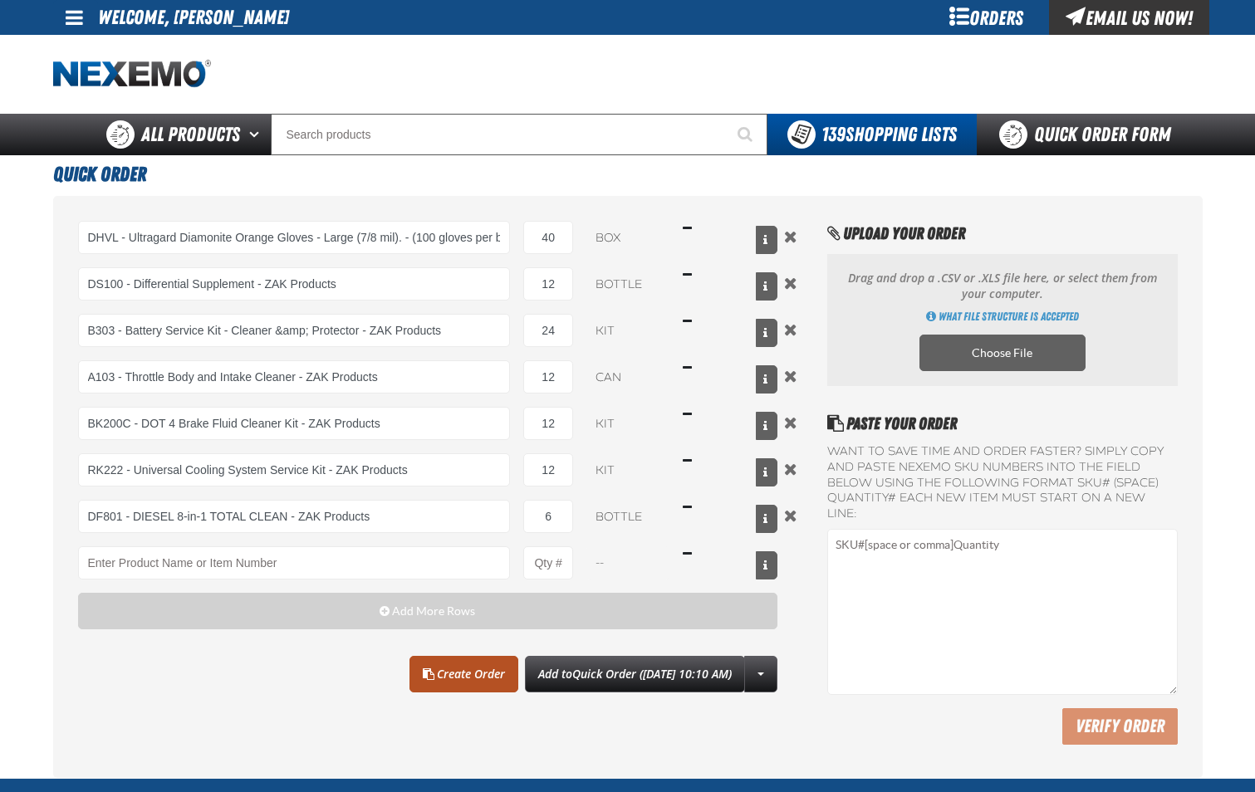
click at [428, 679] on link "Create Order" at bounding box center [463, 674] width 109 height 37
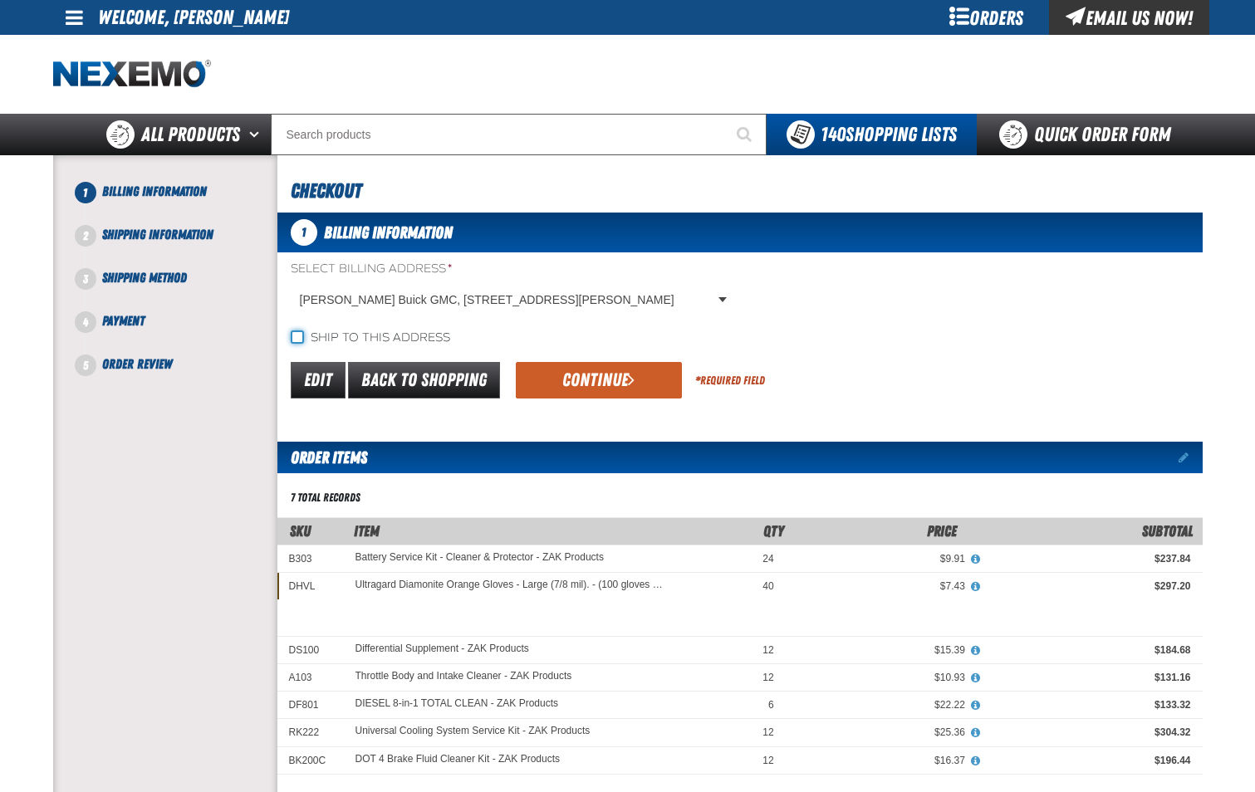
click at [292, 340] on input "Ship to this address" at bounding box center [297, 336] width 13 height 13
checkbox input "true"
click at [608, 381] on button "Continue" at bounding box center [599, 380] width 166 height 37
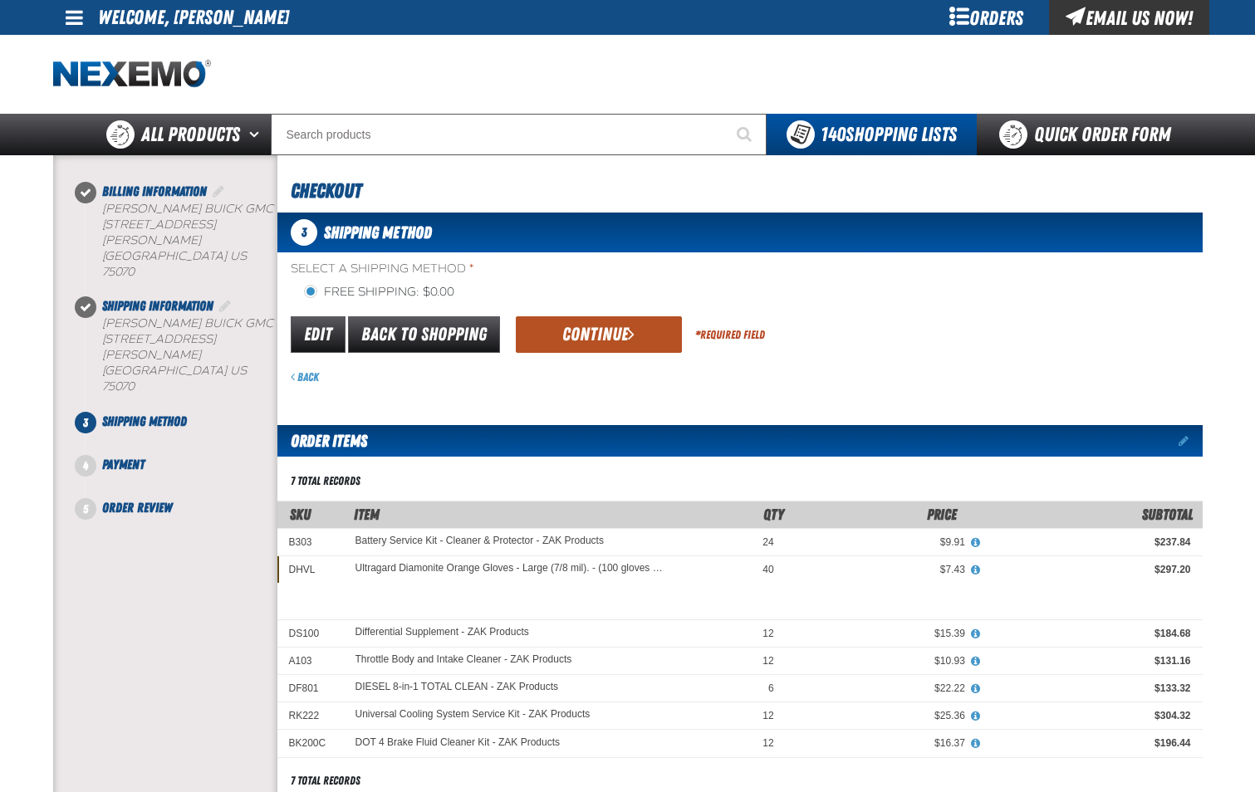
click at [606, 335] on button "Continue" at bounding box center [599, 334] width 166 height 37
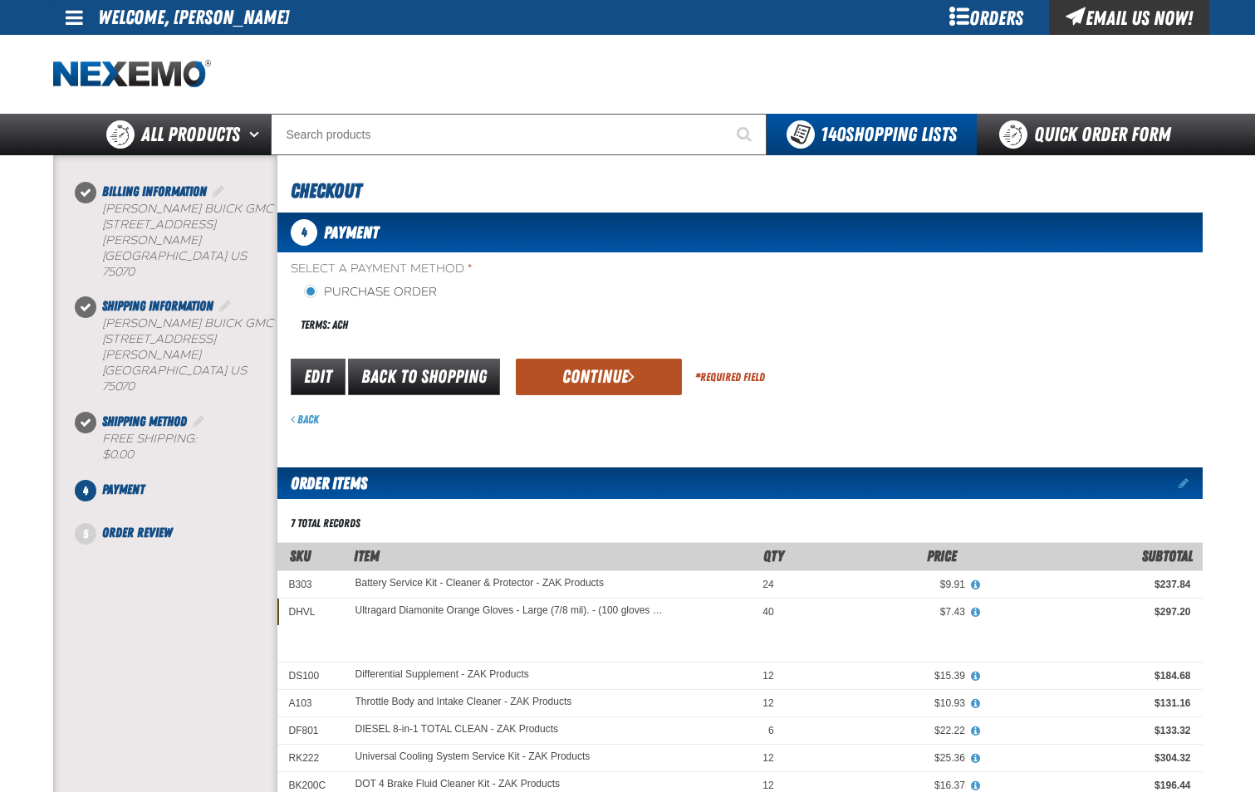
click at [603, 375] on button "Continue" at bounding box center [599, 377] width 166 height 37
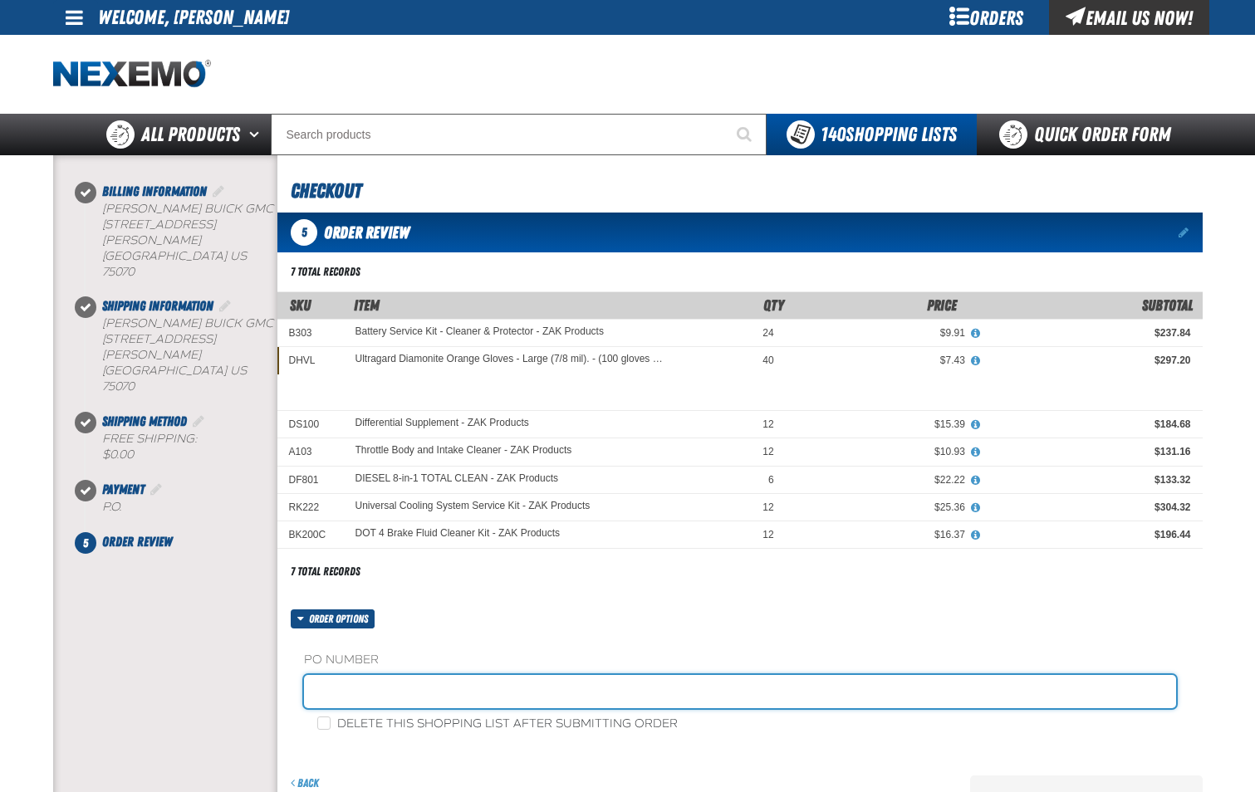
click at [496, 696] on input "text" at bounding box center [740, 691] width 872 height 33
type input "PARTS-JL"
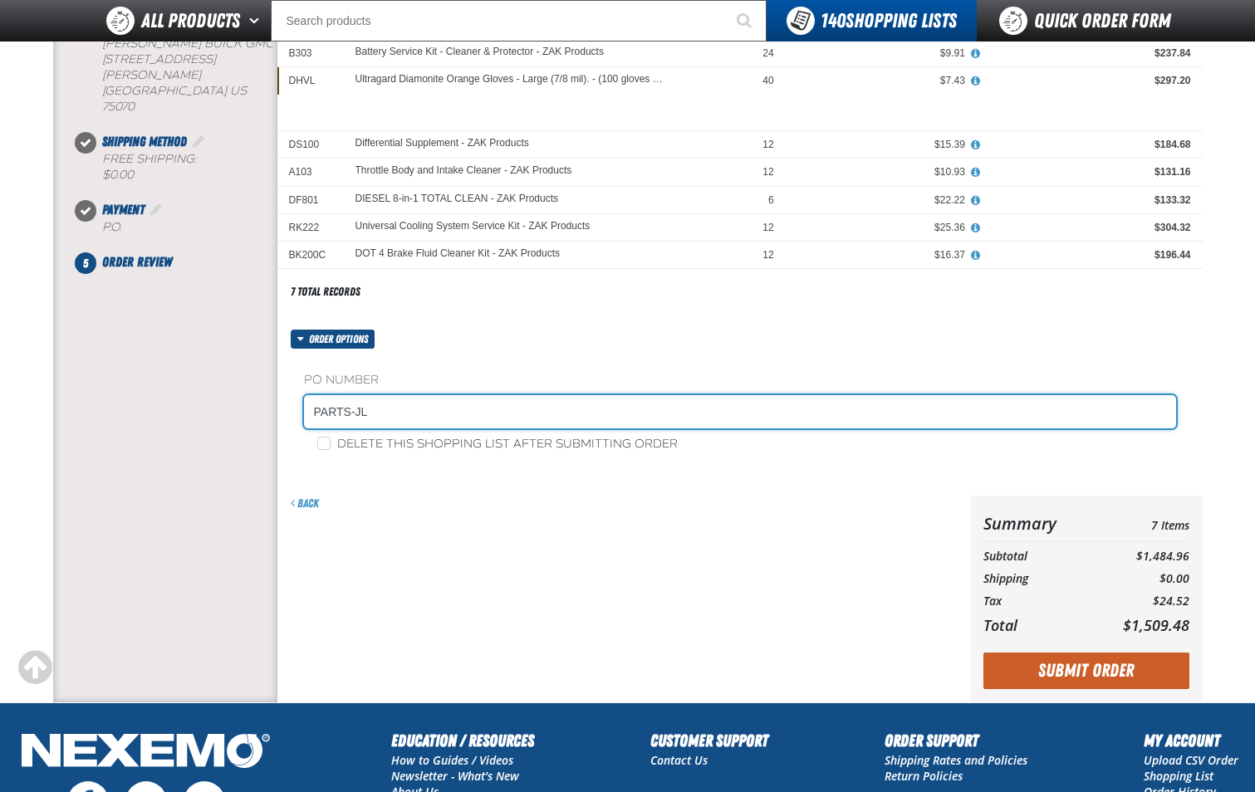
scroll to position [249, 0]
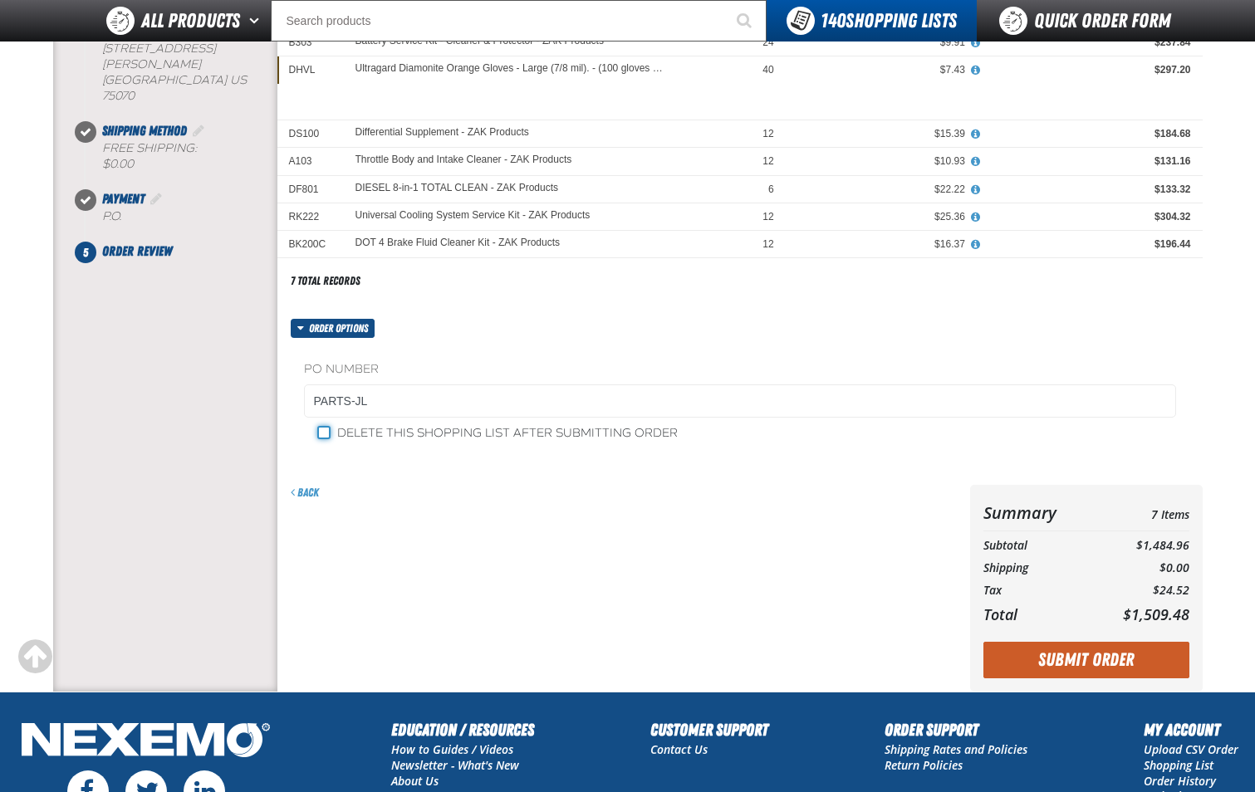
click at [329, 437] on input "Delete this shopping list after submitting order" at bounding box center [323, 432] width 13 height 13
checkbox input "true"
click at [1079, 656] on button "Submit Order" at bounding box center [1086, 660] width 206 height 37
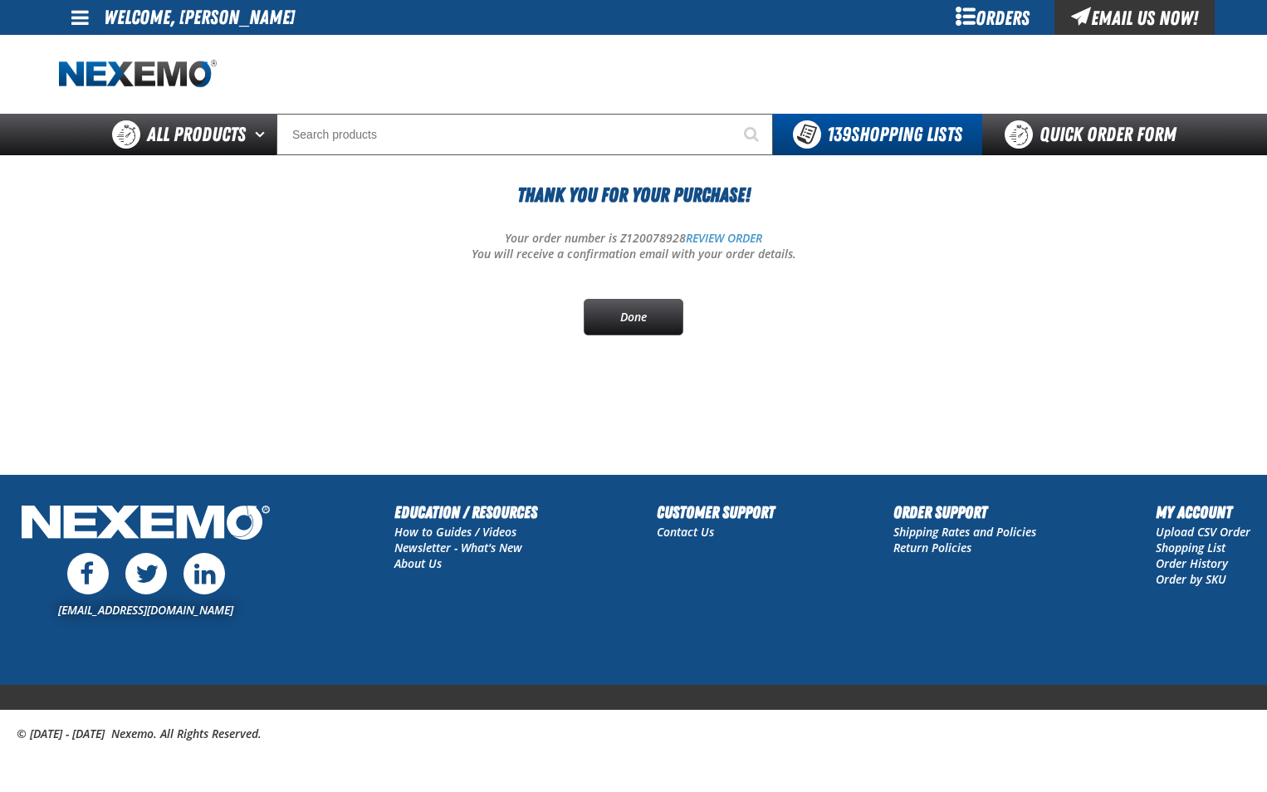
click at [659, 423] on main "Thank You For Your Purchase! Your order number is Z120078928 REVIEW ORDER You w…" at bounding box center [633, 314] width 1267 height 319
